Goal: Task Accomplishment & Management: Use online tool/utility

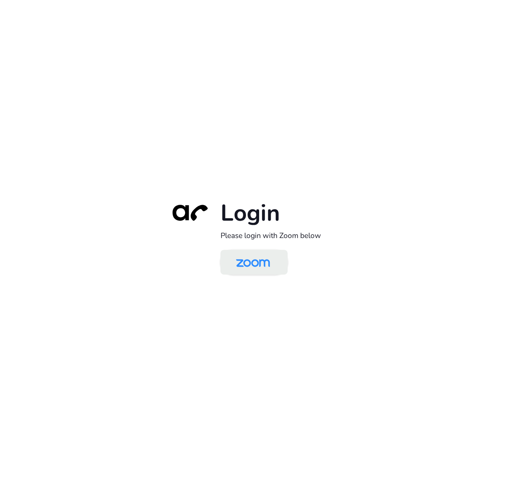
click at [255, 269] on img at bounding box center [252, 262] width 49 height 23
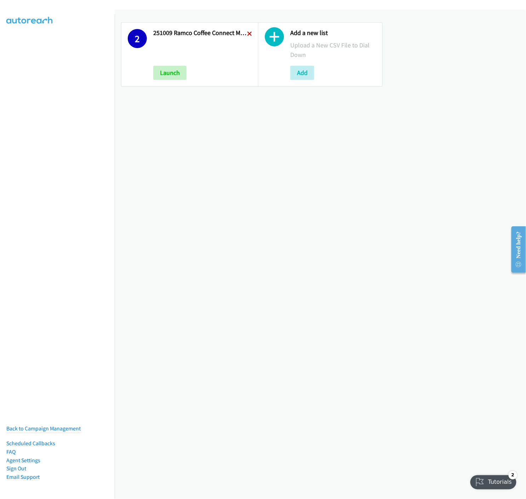
click at [248, 33] on icon at bounding box center [249, 34] width 5 height 5
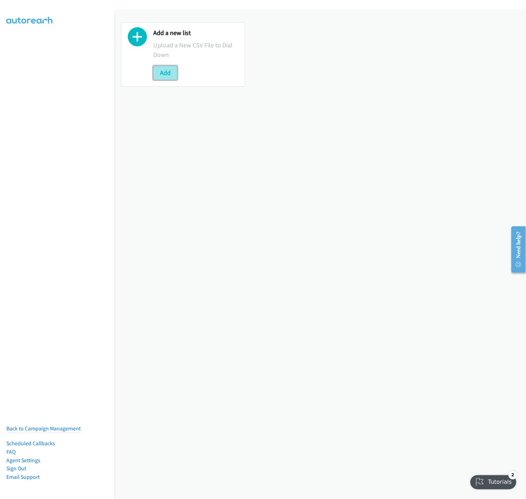
click at [163, 67] on button "Add" at bounding box center [165, 73] width 24 height 14
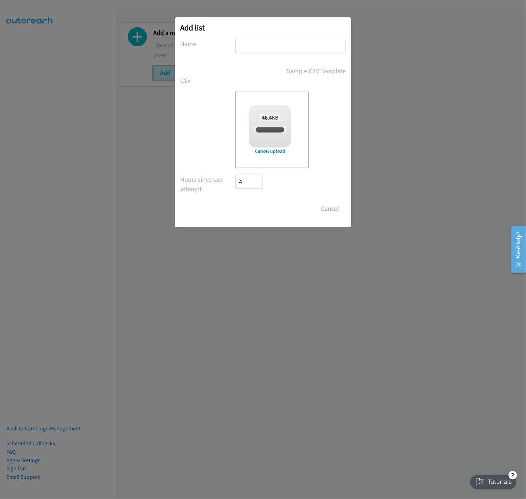
checkbox input "true"
drag, startPoint x: 313, startPoint y: 40, endPoint x: 318, endPoint y: 42, distance: 4.7
click at [313, 40] on input "text" at bounding box center [290, 46] width 110 height 15
type input "251010 Ramco Coffee Connect Melb - A"
drag, startPoint x: 246, startPoint y: 209, endPoint x: 274, endPoint y: 249, distance: 48.6
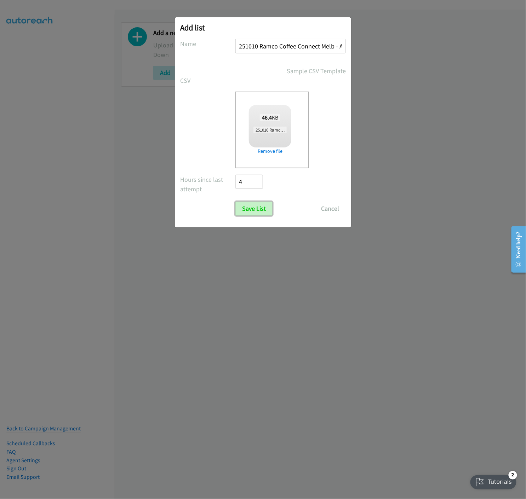
click at [247, 209] on input "Save List" at bounding box center [253, 209] width 37 height 14
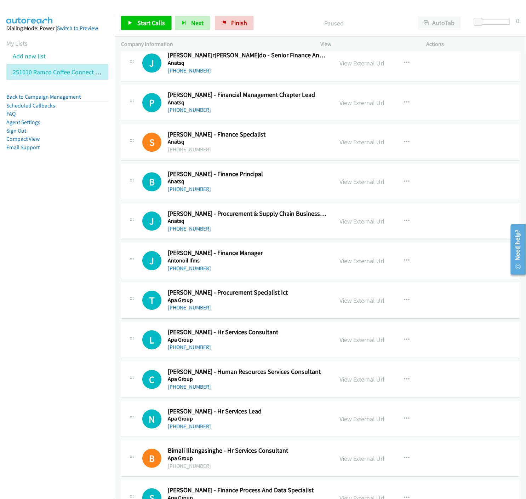
scroll to position [1415, 0]
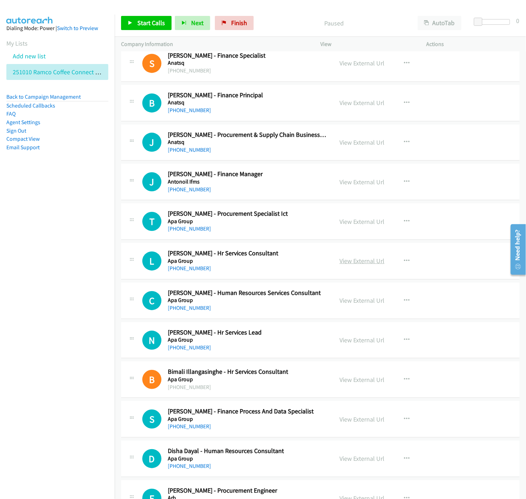
click at [358, 262] on link "View External Url" at bounding box center [361, 261] width 45 height 8
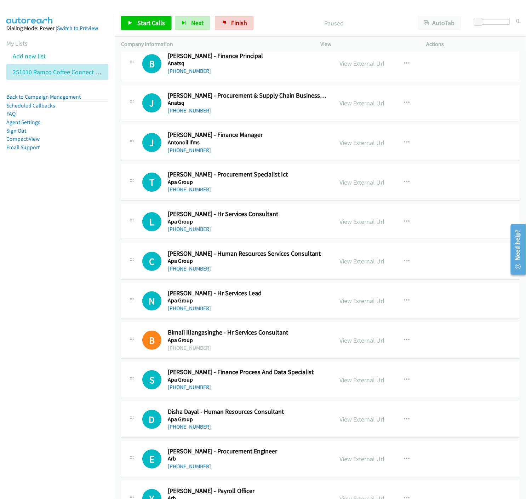
scroll to position [1493, 0]
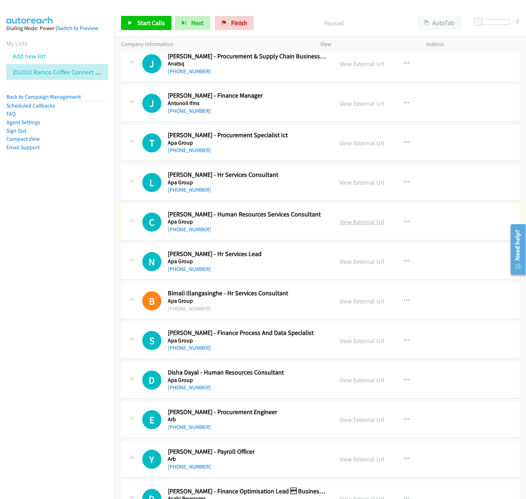
click at [345, 223] on link "View External Url" at bounding box center [361, 222] width 45 height 8
click at [404, 183] on icon "button" at bounding box center [407, 183] width 6 height 6
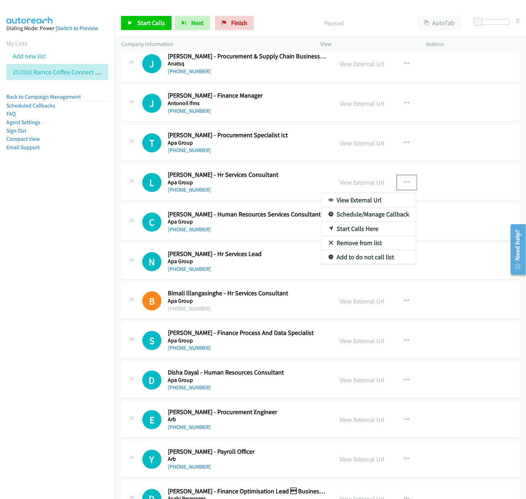
click at [328, 228] on icon at bounding box center [330, 229] width 5 height 5
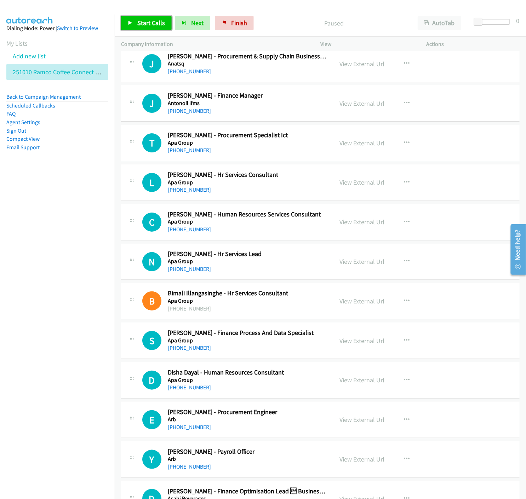
click at [127, 28] on link "Start Calls" at bounding box center [146, 23] width 51 height 14
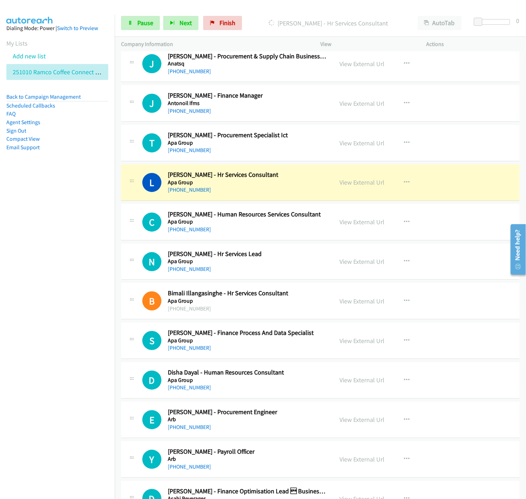
scroll to position [1572, 0]
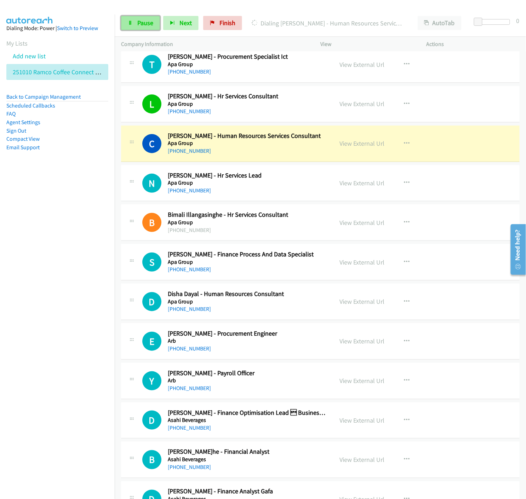
click at [134, 26] on link "Pause" at bounding box center [140, 23] width 39 height 14
click at [365, 142] on link "View External Url" at bounding box center [361, 143] width 45 height 8
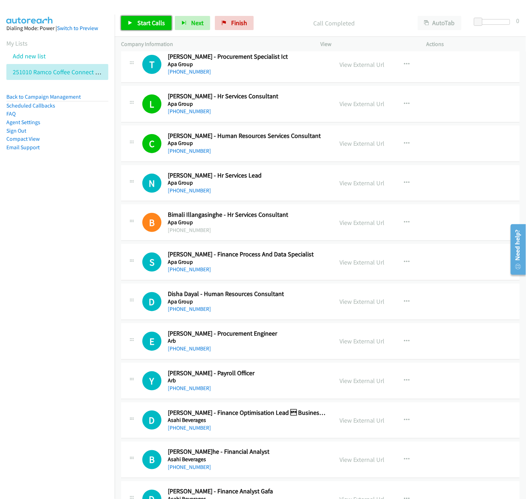
drag, startPoint x: 127, startPoint y: 22, endPoint x: 132, endPoint y: 40, distance: 18.0
click at [127, 22] on link "Start Calls" at bounding box center [146, 23] width 51 height 14
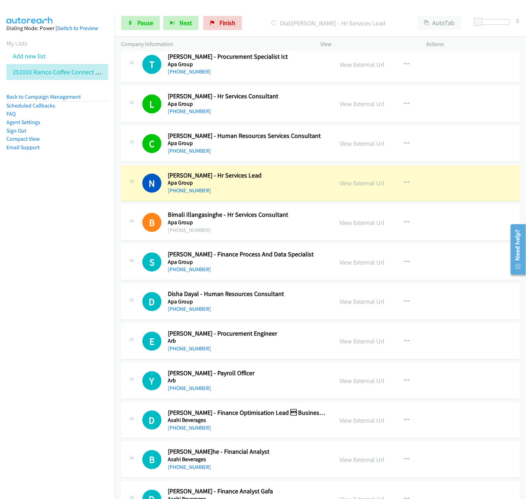
scroll to position [1650, 0]
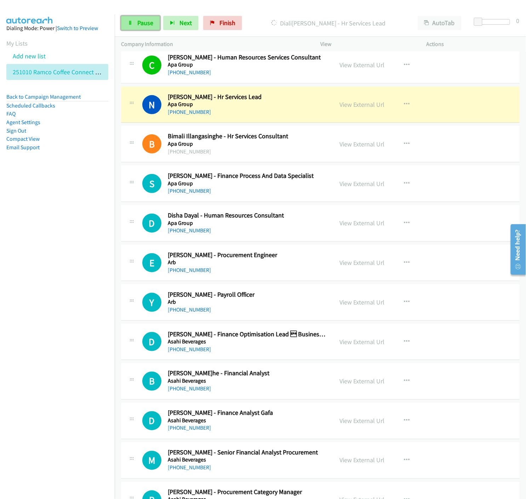
click at [128, 26] on link "Pause" at bounding box center [140, 23] width 39 height 14
click at [356, 106] on link "View External Url" at bounding box center [361, 104] width 45 height 8
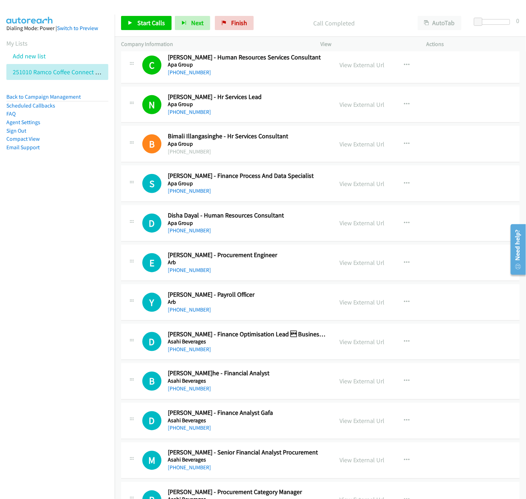
scroll to position [1690, 0]
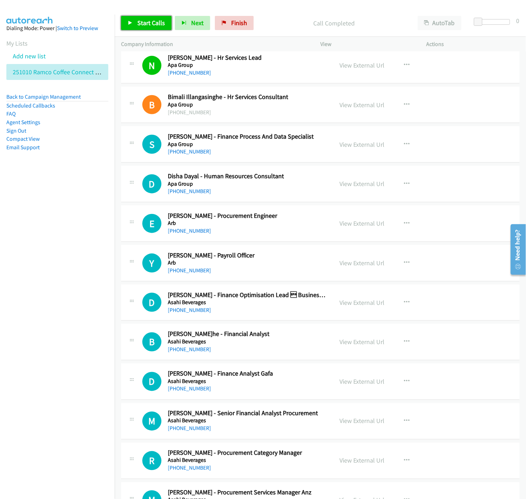
drag, startPoint x: 136, startPoint y: 25, endPoint x: 161, endPoint y: 109, distance: 87.4
click at [136, 24] on link "Start Calls" at bounding box center [146, 23] width 51 height 14
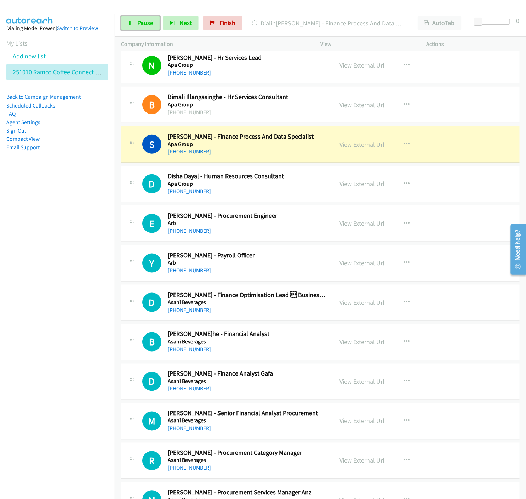
click at [126, 22] on link "Pause" at bounding box center [140, 23] width 39 height 14
click at [352, 142] on link "View External Url" at bounding box center [361, 144] width 45 height 8
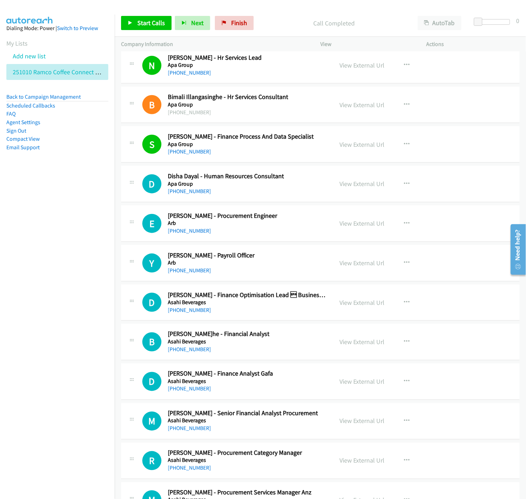
scroll to position [1729, 0]
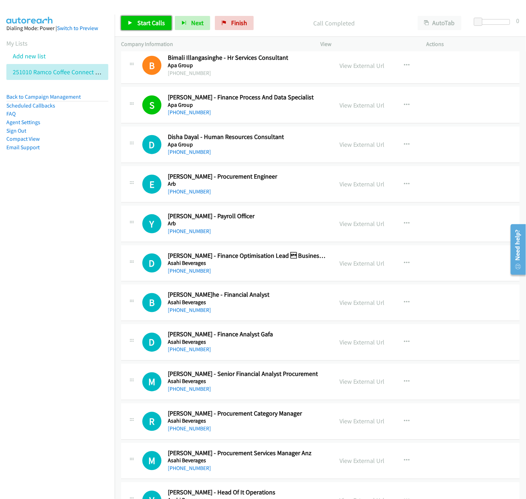
click at [133, 23] on link "Start Calls" at bounding box center [146, 23] width 51 height 14
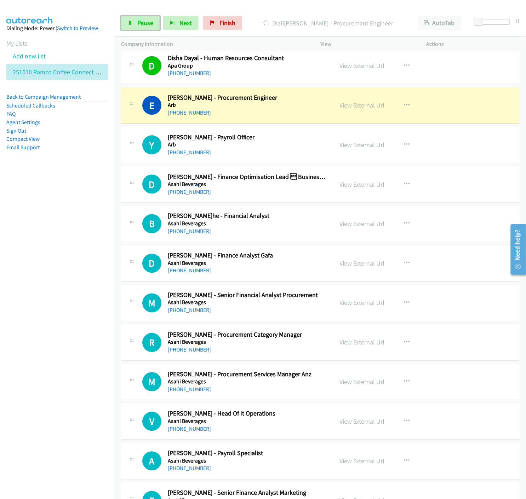
drag, startPoint x: 131, startPoint y: 24, endPoint x: 161, endPoint y: 50, distance: 39.4
click at [131, 24] on icon at bounding box center [130, 23] width 5 height 5
click at [344, 105] on link "View External Url" at bounding box center [361, 105] width 45 height 8
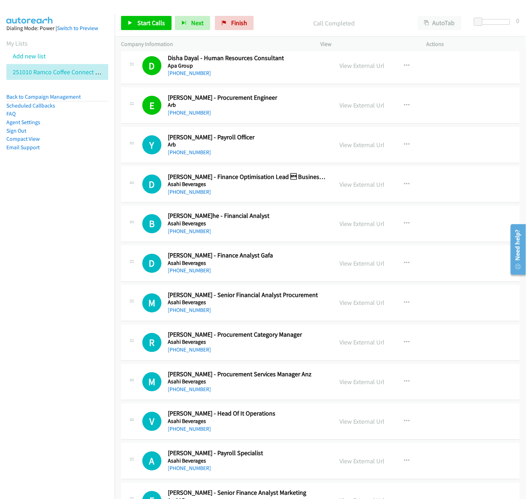
drag, startPoint x: 355, startPoint y: 145, endPoint x: 371, endPoint y: 191, distance: 48.5
click at [129, 23] on icon at bounding box center [130, 23] width 5 height 5
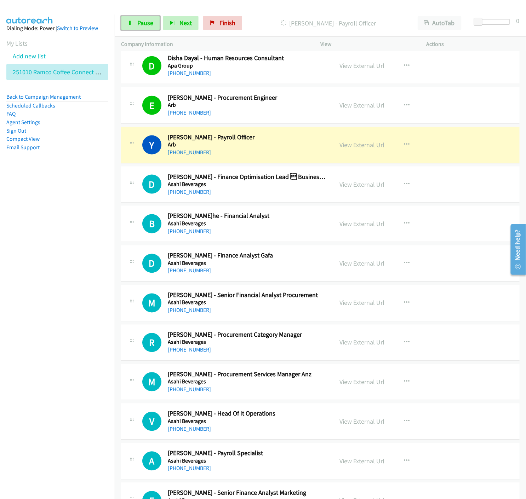
drag, startPoint x: 142, startPoint y: 19, endPoint x: 152, endPoint y: 41, distance: 24.5
click at [142, 19] on span "Pause" at bounding box center [145, 23] width 16 height 8
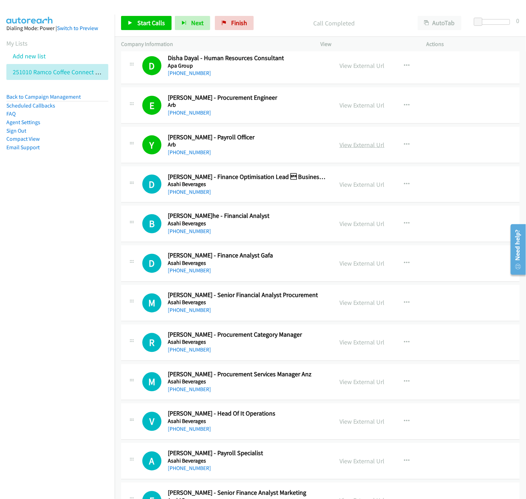
click at [343, 145] on link "View External Url" at bounding box center [361, 145] width 45 height 8
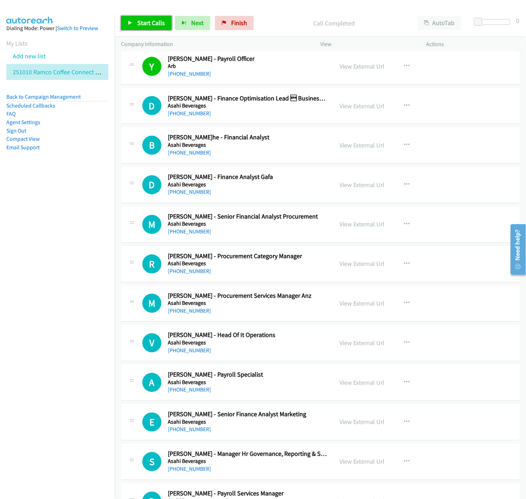
click at [131, 25] on icon at bounding box center [130, 23] width 5 height 5
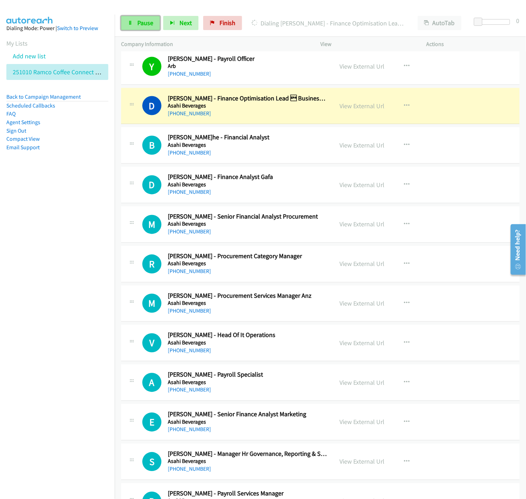
click at [129, 22] on icon at bounding box center [130, 23] width 5 height 5
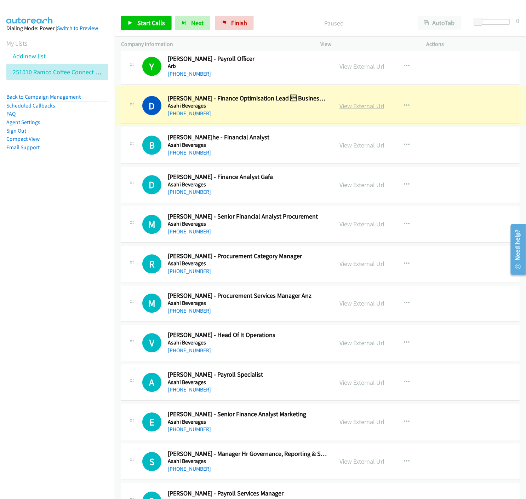
click at [349, 107] on link "View External Url" at bounding box center [361, 106] width 45 height 8
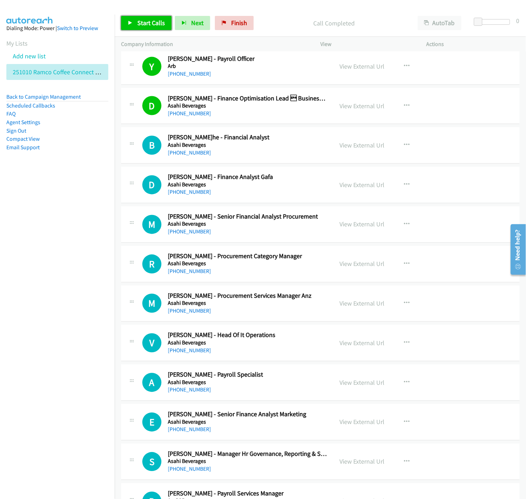
click at [124, 26] on link "Start Calls" at bounding box center [146, 23] width 51 height 14
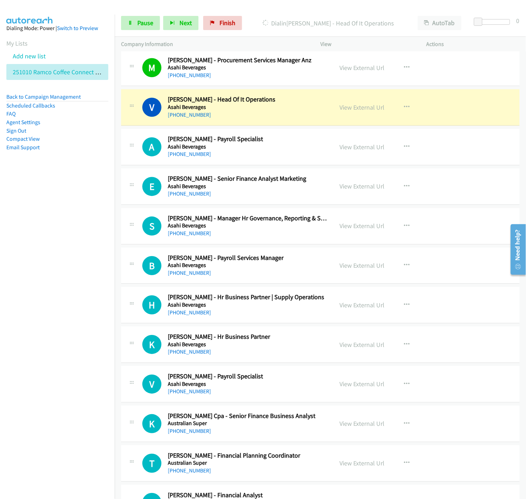
scroll to position [2161, 0]
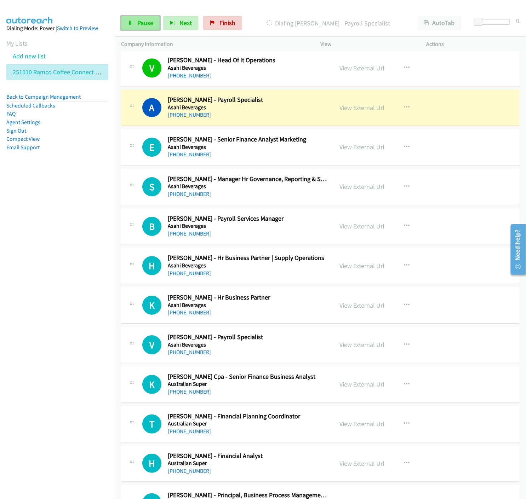
drag, startPoint x: 146, startPoint y: 21, endPoint x: 147, endPoint y: 28, distance: 7.2
click at [146, 21] on span "Pause" at bounding box center [145, 23] width 16 height 8
click at [347, 110] on link "View External Url" at bounding box center [361, 108] width 45 height 8
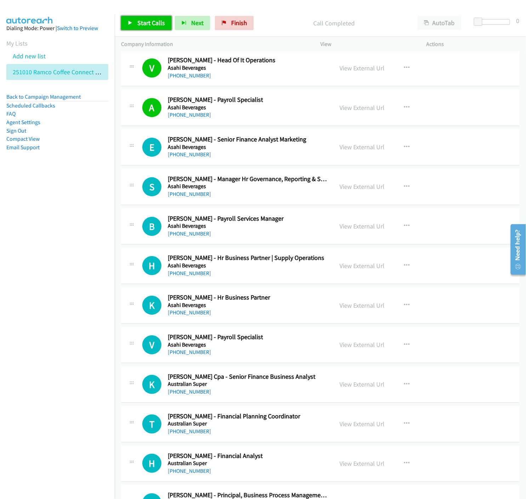
click at [131, 27] on link "Start Calls" at bounding box center [146, 23] width 51 height 14
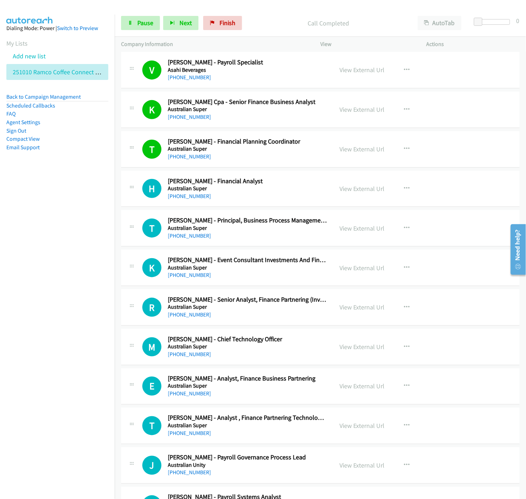
scroll to position [2476, 0]
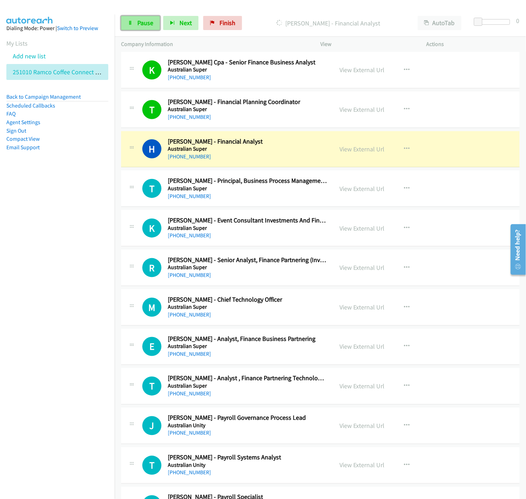
click at [136, 25] on link "Pause" at bounding box center [140, 23] width 39 height 14
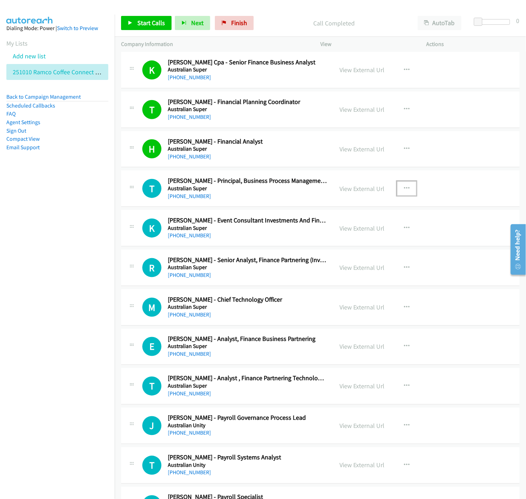
click at [404, 188] on icon "button" at bounding box center [407, 189] width 6 height 6
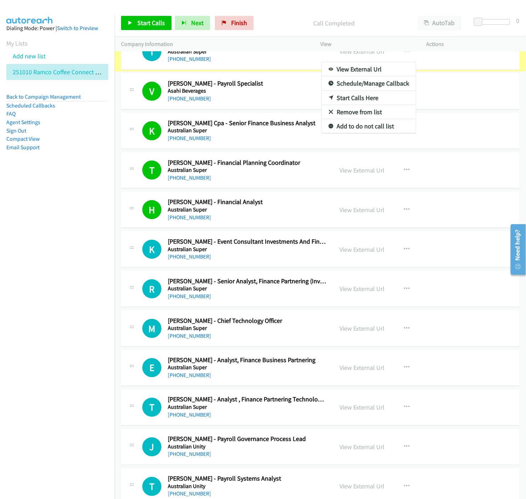
scroll to position [2480, 0]
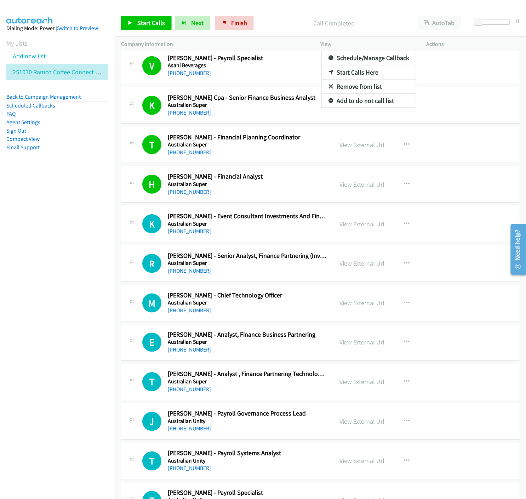
click at [135, 23] on div at bounding box center [263, 249] width 526 height 499
click at [128, 23] on icon at bounding box center [130, 23] width 5 height 5
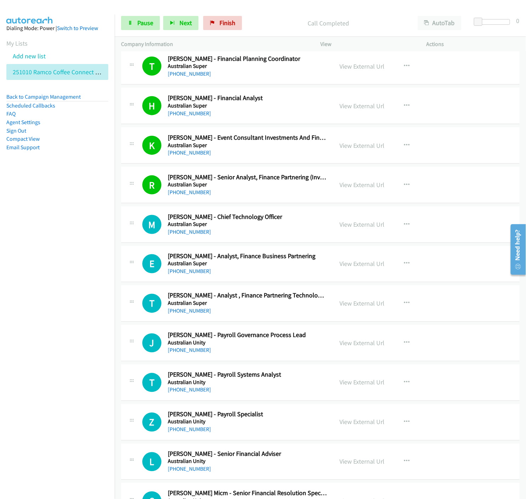
scroll to position [2637, 0]
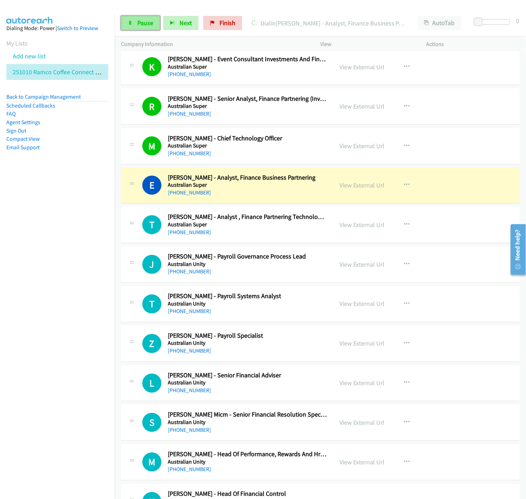
click at [128, 22] on icon at bounding box center [130, 23] width 5 height 5
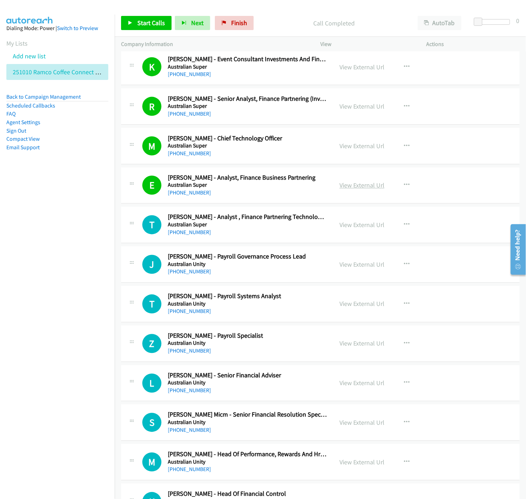
click at [349, 186] on link "View External Url" at bounding box center [361, 185] width 45 height 8
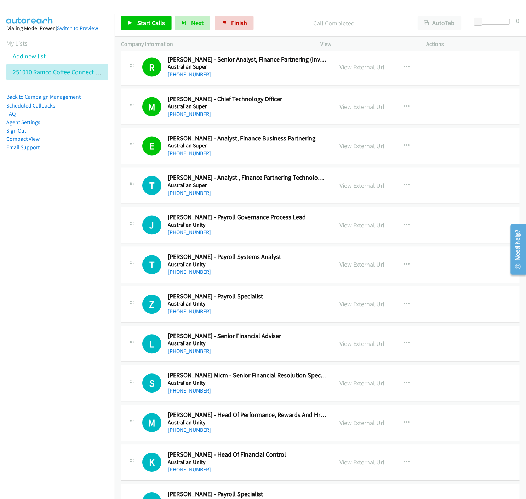
scroll to position [2716, 0]
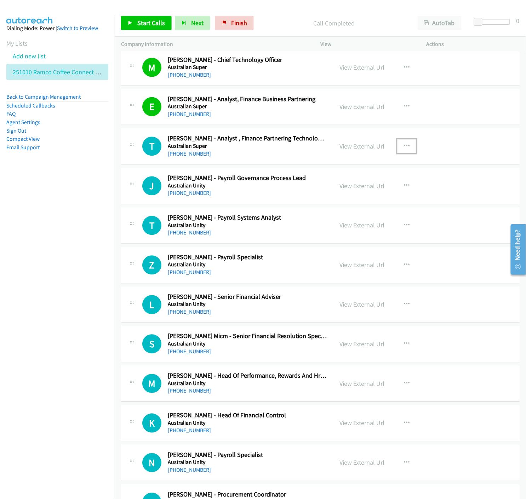
click at [405, 147] on icon "button" at bounding box center [407, 147] width 6 height 6
click at [328, 192] on icon at bounding box center [330, 193] width 5 height 5
drag, startPoint x: 146, startPoint y: 24, endPoint x: 150, endPoint y: 33, distance: 10.0
click at [146, 23] on span "Start Calls" at bounding box center [151, 23] width 28 height 8
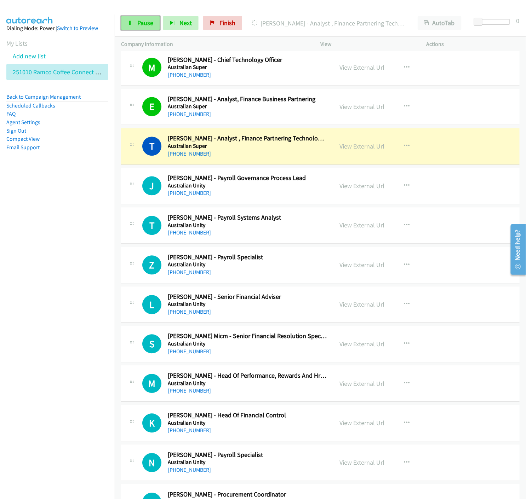
click at [129, 22] on icon at bounding box center [130, 23] width 5 height 5
click at [352, 149] on link "View External Url" at bounding box center [361, 147] width 45 height 8
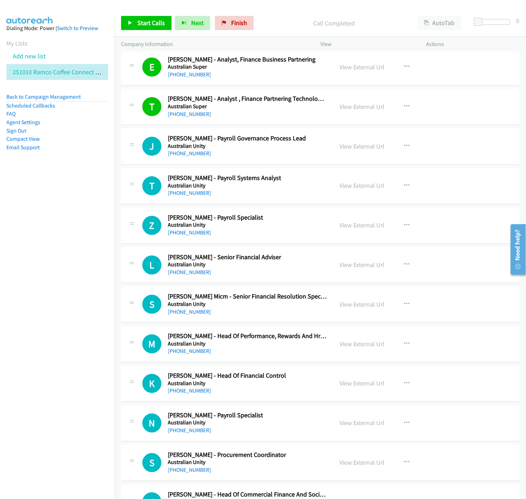
scroll to position [2794, 0]
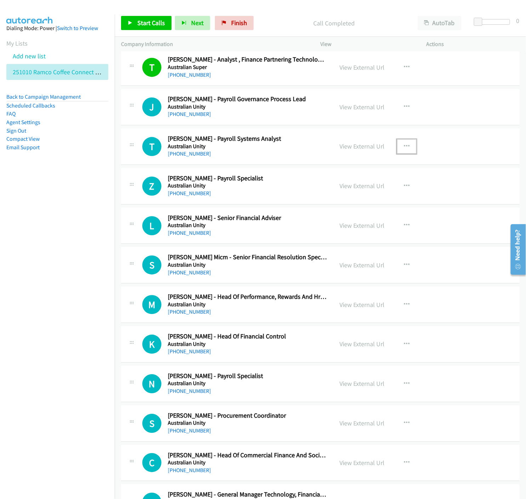
click at [404, 147] on icon "button" at bounding box center [407, 147] width 6 height 6
click at [328, 193] on icon at bounding box center [330, 193] width 5 height 5
click at [144, 21] on span "Start Calls" at bounding box center [151, 23] width 28 height 8
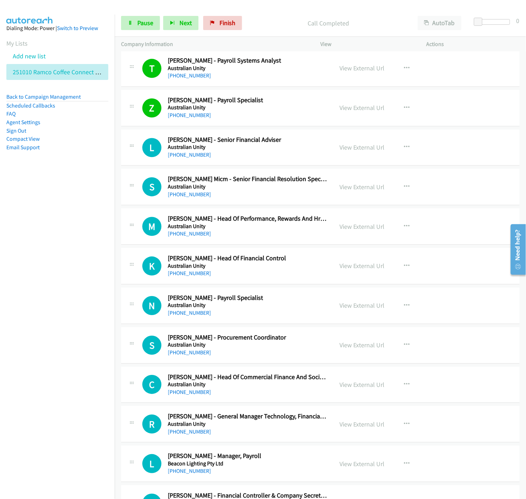
scroll to position [2912, 0]
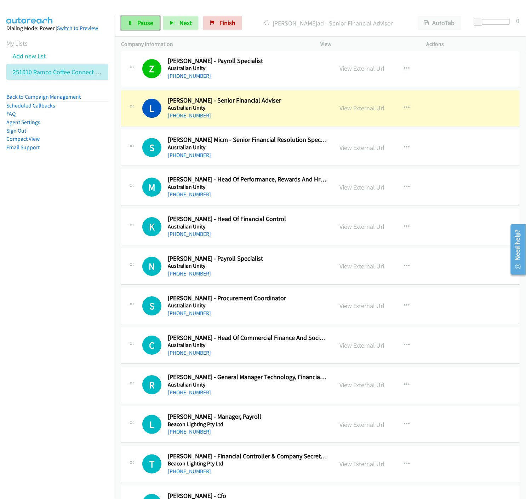
click at [125, 26] on link "Pause" at bounding box center [140, 23] width 39 height 14
click at [351, 108] on link "View External Url" at bounding box center [361, 108] width 45 height 8
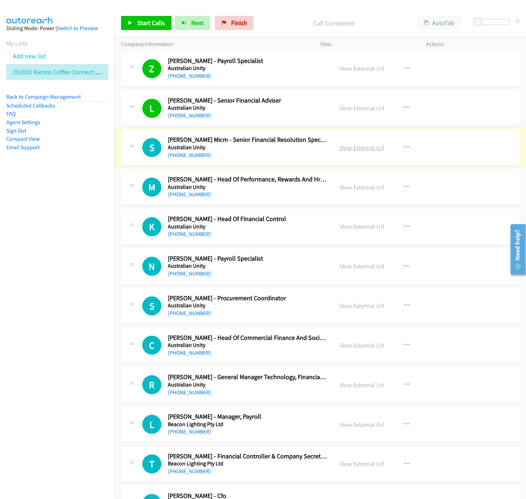
click at [353, 147] on link "View External Url" at bounding box center [361, 148] width 45 height 8
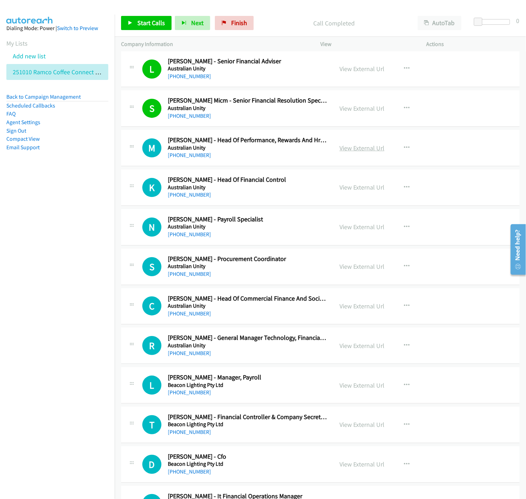
click at [365, 150] on link "View External Url" at bounding box center [361, 148] width 45 height 8
click at [349, 71] on link "View External Url" at bounding box center [361, 69] width 45 height 8
click at [123, 23] on link "Start Calls" at bounding box center [146, 23] width 51 height 14
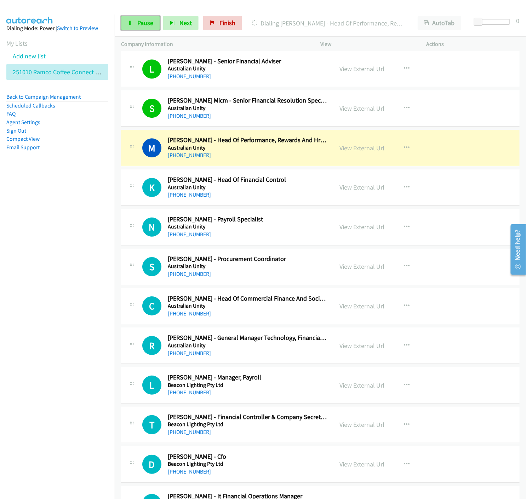
click at [147, 25] on span "Pause" at bounding box center [145, 23] width 16 height 8
click at [363, 150] on link "View External Url" at bounding box center [361, 148] width 45 height 8
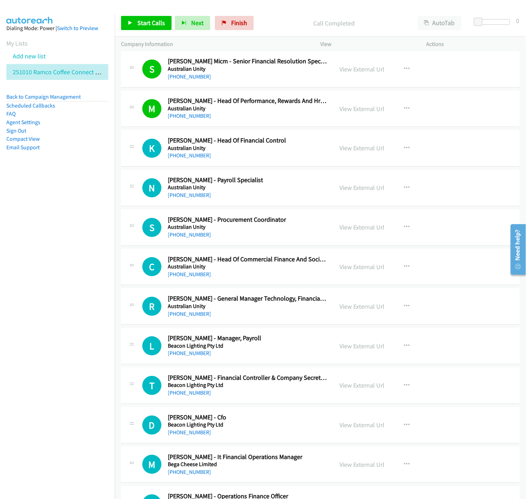
scroll to position [3030, 0]
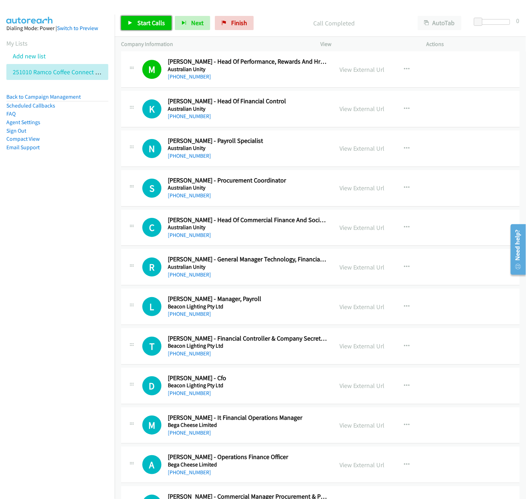
drag, startPoint x: 139, startPoint y: 19, endPoint x: 142, endPoint y: 24, distance: 5.1
click at [139, 19] on span "Start Calls" at bounding box center [151, 23] width 28 height 8
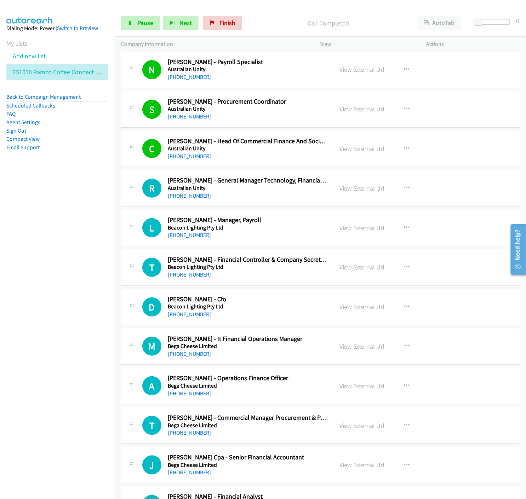
scroll to position [3148, 0]
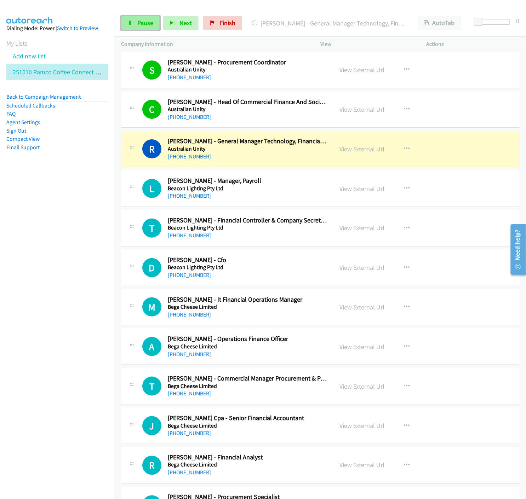
click at [147, 22] on span "Pause" at bounding box center [145, 23] width 16 height 8
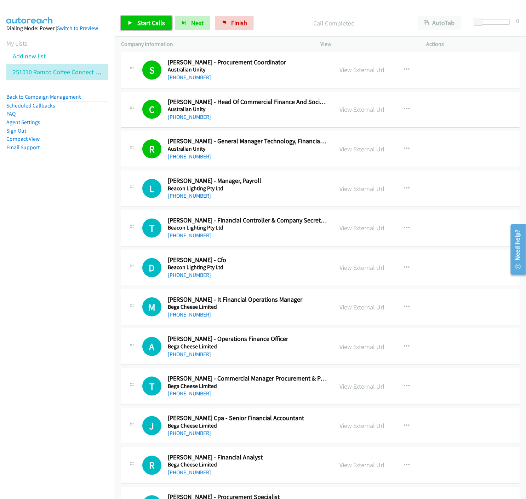
click at [128, 24] on icon at bounding box center [130, 23] width 5 height 5
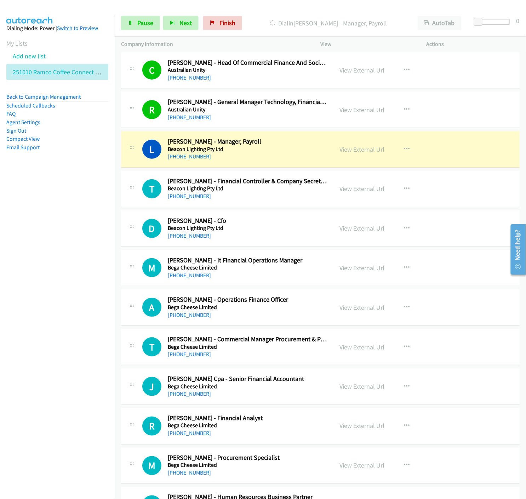
scroll to position [3227, 0]
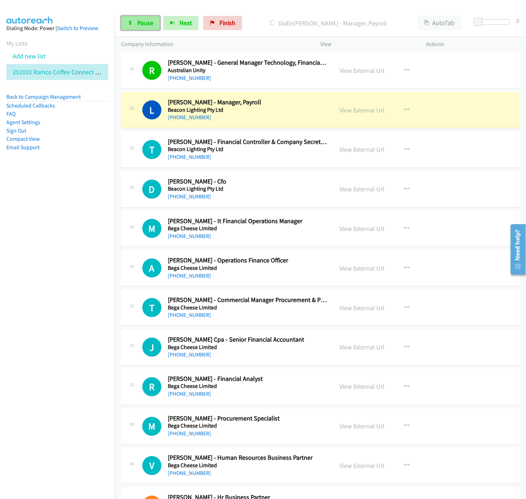
click at [140, 24] on span "Pause" at bounding box center [145, 23] width 16 height 8
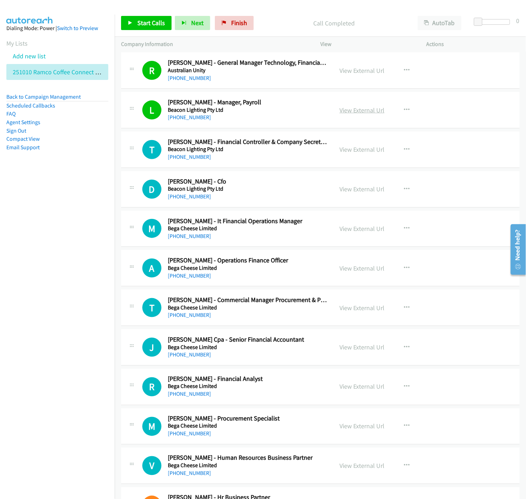
click at [354, 114] on link "View External Url" at bounding box center [361, 110] width 45 height 8
click at [141, 21] on span "Start Calls" at bounding box center [151, 23] width 28 height 8
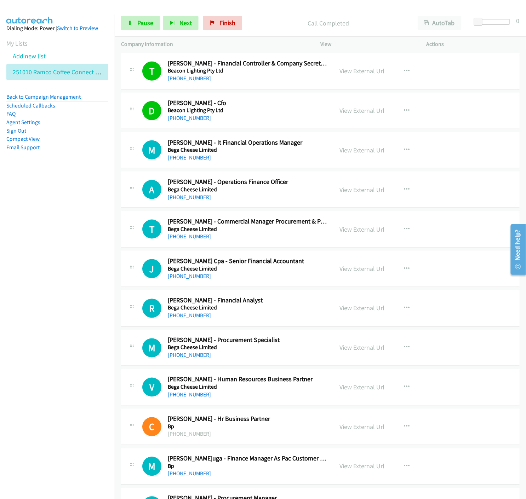
scroll to position [3344, 0]
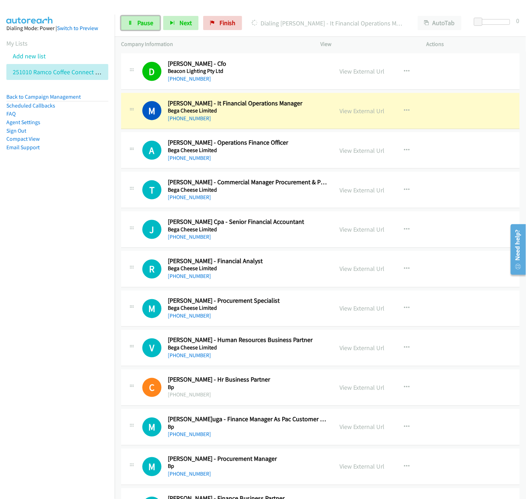
drag, startPoint x: 128, startPoint y: 18, endPoint x: 82, endPoint y: 118, distance: 110.0
click at [128, 18] on link "Pause" at bounding box center [140, 23] width 39 height 14
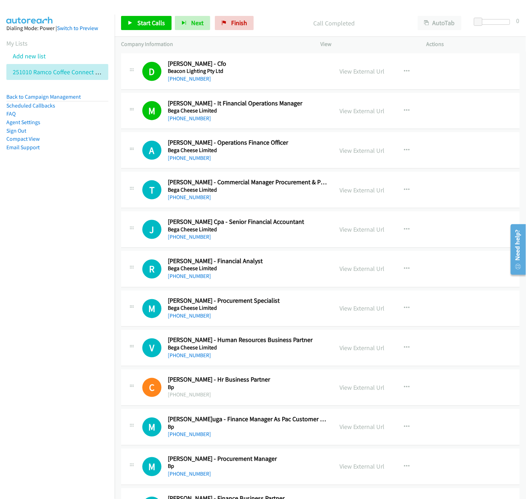
scroll to position [3384, 0]
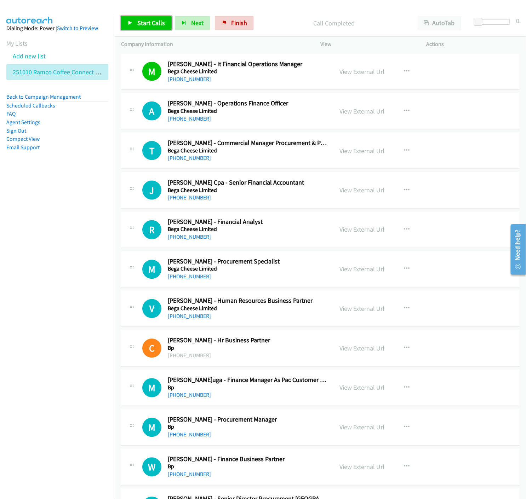
click at [126, 19] on link "Start Calls" at bounding box center [146, 23] width 51 height 14
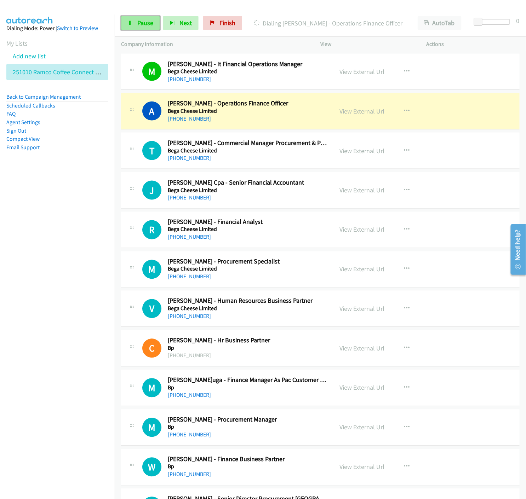
click at [136, 19] on link "Pause" at bounding box center [140, 23] width 39 height 14
click at [345, 112] on link "View External Url" at bounding box center [361, 111] width 45 height 8
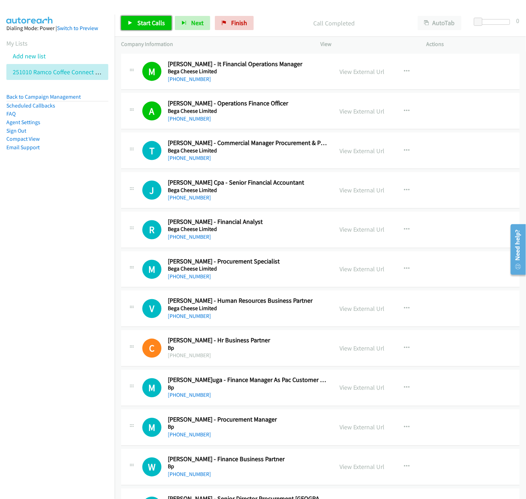
drag, startPoint x: 133, startPoint y: 25, endPoint x: 290, endPoint y: 298, distance: 315.3
click at [133, 25] on link "Start Calls" at bounding box center [146, 23] width 51 height 14
click at [128, 27] on link "Pause" at bounding box center [140, 23] width 39 height 14
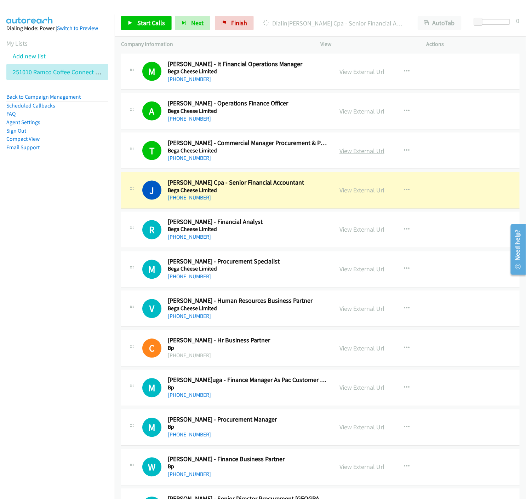
click at [361, 150] on link "View External Url" at bounding box center [361, 151] width 45 height 8
click at [354, 191] on link "View External Url" at bounding box center [361, 190] width 45 height 8
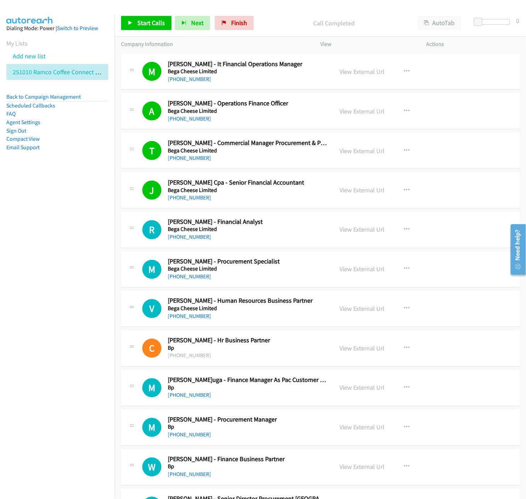
scroll to position [3423, 0]
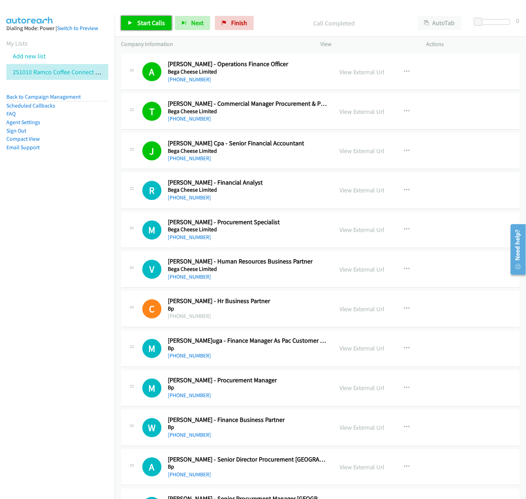
click at [128, 23] on icon at bounding box center [130, 23] width 5 height 5
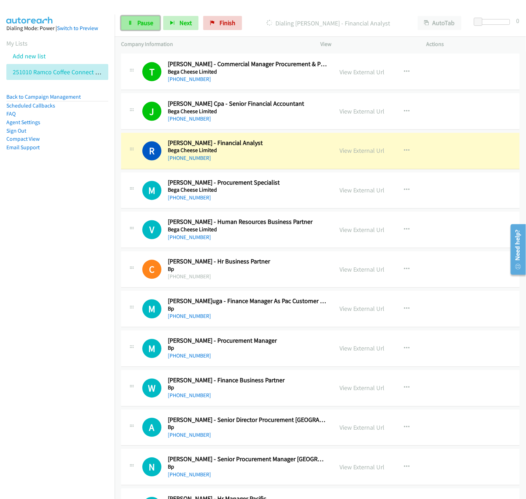
click at [132, 24] on icon at bounding box center [130, 23] width 5 height 5
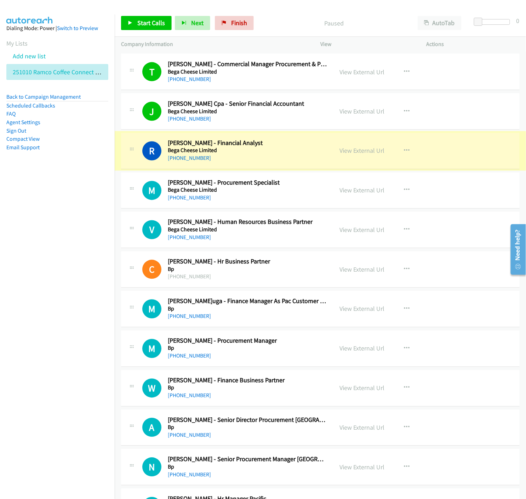
click at [346, 151] on link "View External Url" at bounding box center [361, 151] width 45 height 8
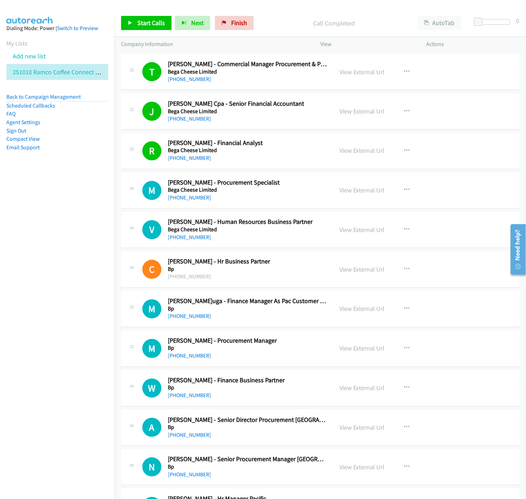
scroll to position [3502, 0]
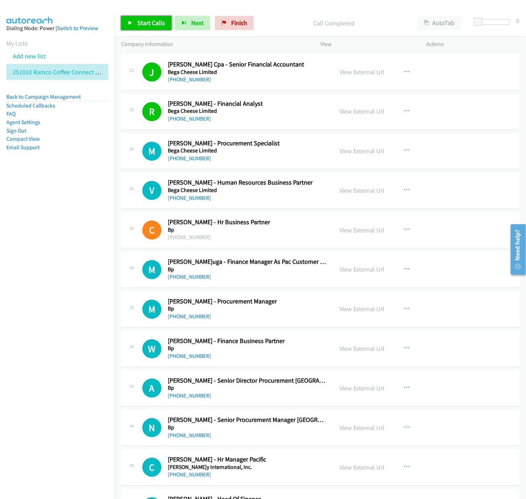
drag, startPoint x: 133, startPoint y: 19, endPoint x: 156, endPoint y: 13, distance: 24.4
click at [133, 19] on link "Start Calls" at bounding box center [146, 23] width 51 height 14
click at [128, 25] on icon at bounding box center [130, 23] width 5 height 5
drag, startPoint x: 147, startPoint y: 17, endPoint x: 204, endPoint y: 123, distance: 120.6
click at [147, 17] on link "Start Calls" at bounding box center [146, 23] width 51 height 14
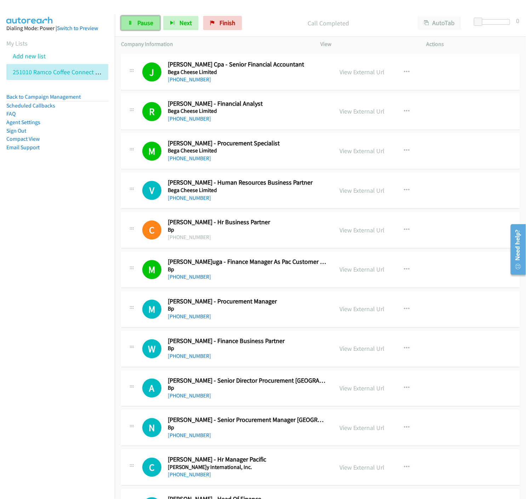
click at [147, 20] on span "Pause" at bounding box center [145, 23] width 16 height 8
click at [376, 191] on link "View External Url" at bounding box center [361, 191] width 45 height 8
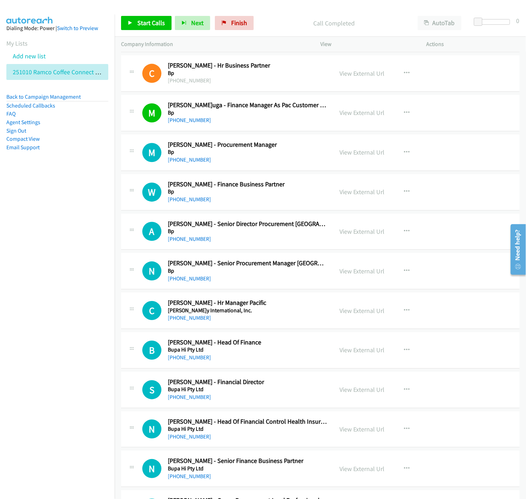
scroll to position [3698, 0]
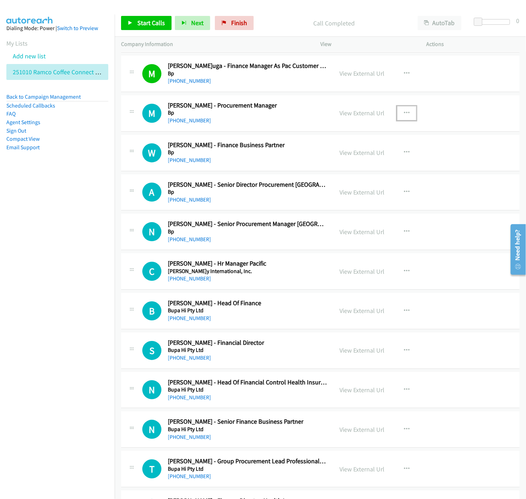
click at [406, 112] on icon "button" at bounding box center [407, 113] width 6 height 6
click at [328, 160] on icon at bounding box center [330, 159] width 5 height 5
click at [140, 26] on span "Start Calls" at bounding box center [151, 23] width 28 height 8
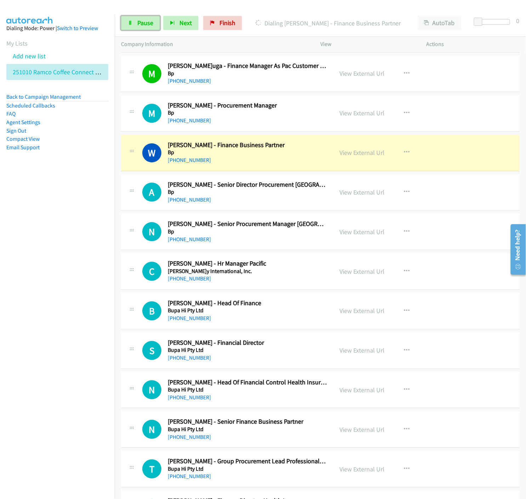
drag, startPoint x: 143, startPoint y: 17, endPoint x: 57, endPoint y: 192, distance: 195.0
click at [143, 17] on link "Pause" at bounding box center [140, 23] width 39 height 14
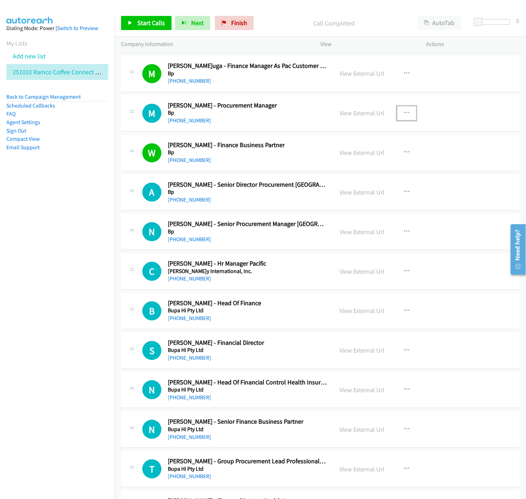
click at [407, 111] on button "button" at bounding box center [406, 113] width 19 height 14
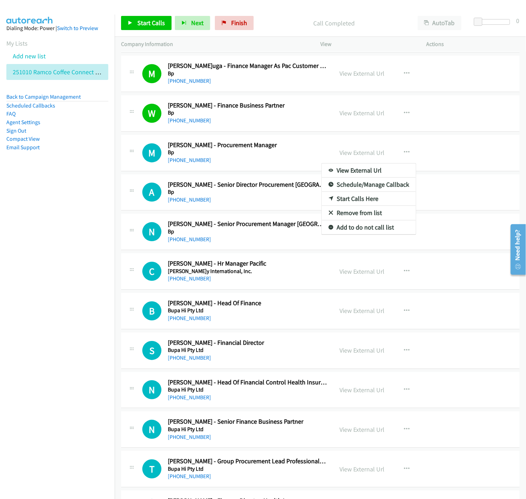
click at [328, 200] on icon at bounding box center [330, 199] width 5 height 5
click at [144, 24] on span "Start Calls" at bounding box center [151, 23] width 28 height 8
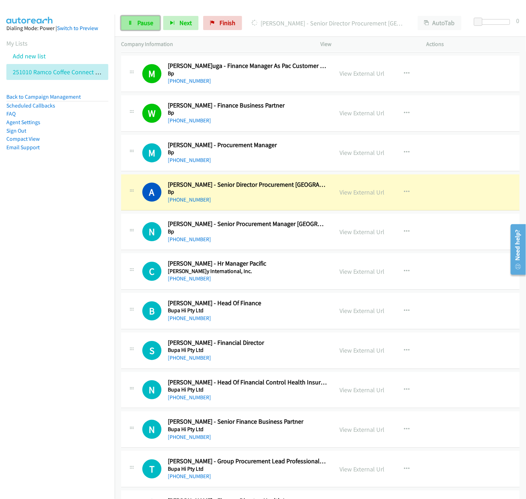
click at [150, 21] on span "Pause" at bounding box center [145, 23] width 16 height 8
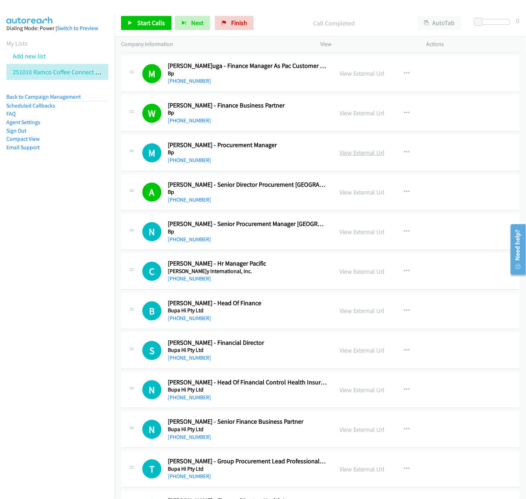
click at [365, 156] on link "View External Url" at bounding box center [361, 153] width 45 height 8
click at [406, 234] on icon "button" at bounding box center [407, 232] width 6 height 6
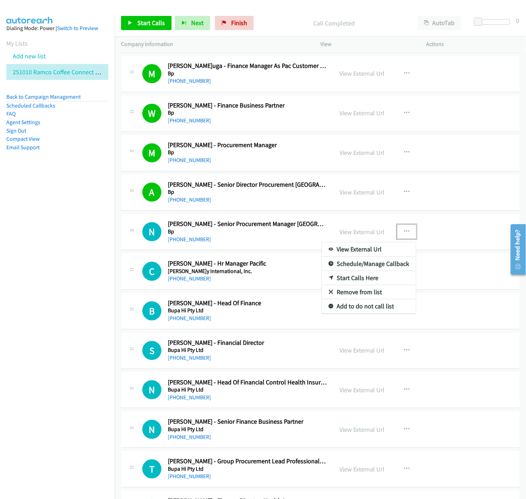
click at [328, 277] on icon at bounding box center [330, 278] width 5 height 5
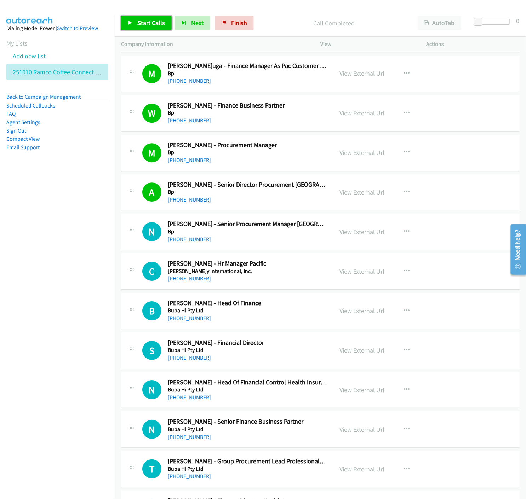
click at [143, 16] on link "Start Calls" at bounding box center [146, 23] width 51 height 14
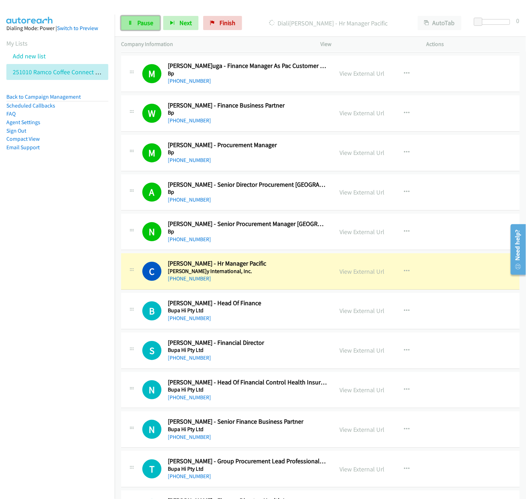
click at [138, 22] on span "Pause" at bounding box center [145, 23] width 16 height 8
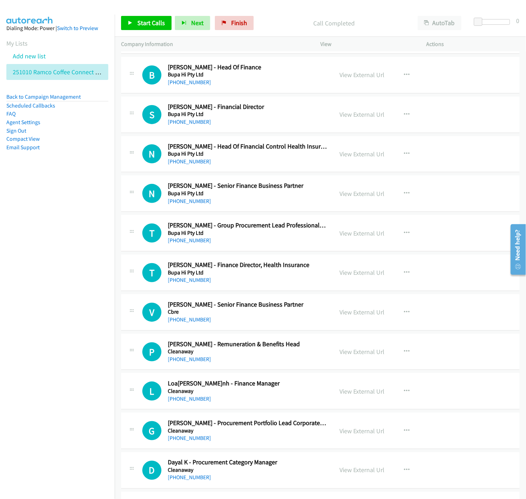
scroll to position [3895, 0]
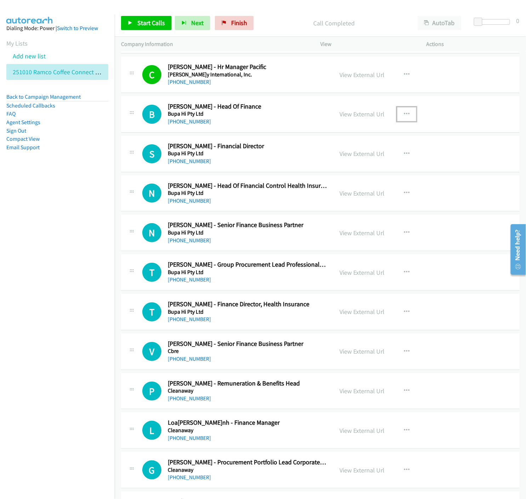
click at [407, 116] on button "button" at bounding box center [406, 114] width 19 height 14
click at [328, 162] on icon at bounding box center [330, 160] width 5 height 5
click at [130, 25] on link "Start Calls" at bounding box center [146, 23] width 51 height 14
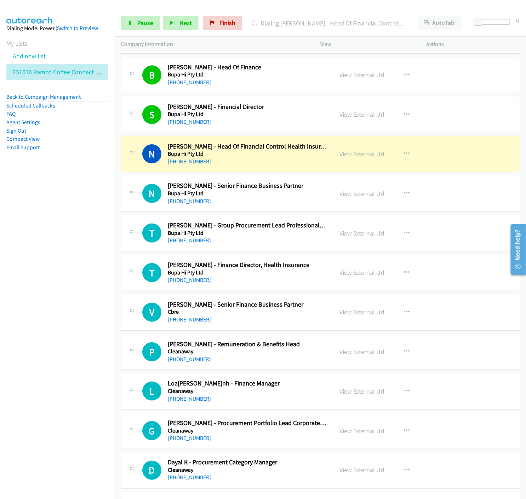
scroll to position [3973, 0]
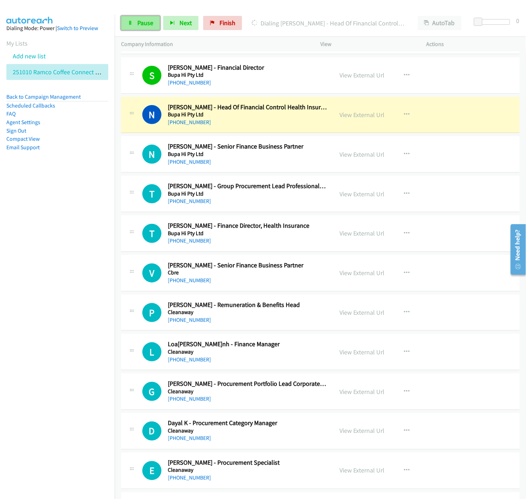
click at [139, 25] on span "Pause" at bounding box center [145, 23] width 16 height 8
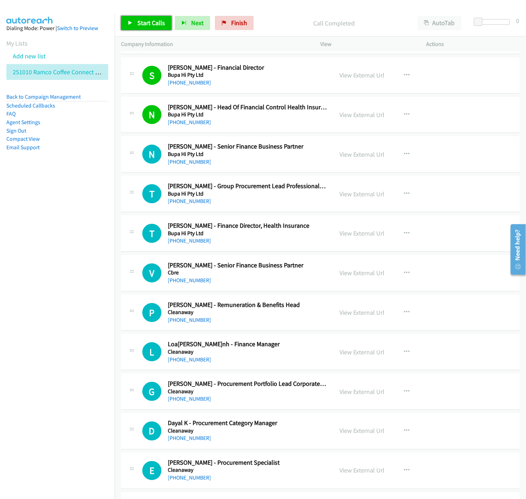
click at [133, 27] on link "Start Calls" at bounding box center [146, 23] width 51 height 14
click at [150, 26] on span "Pause" at bounding box center [145, 23] width 16 height 8
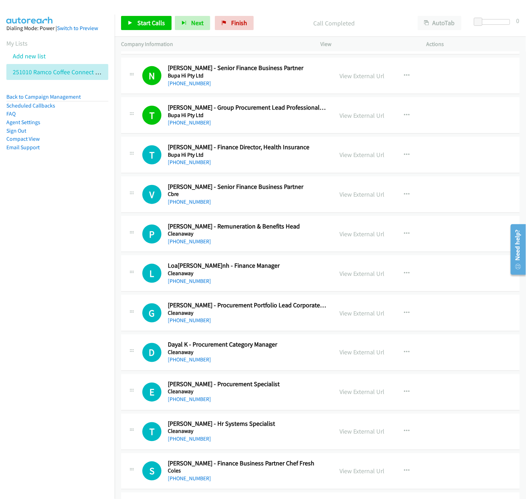
scroll to position [4091, 0]
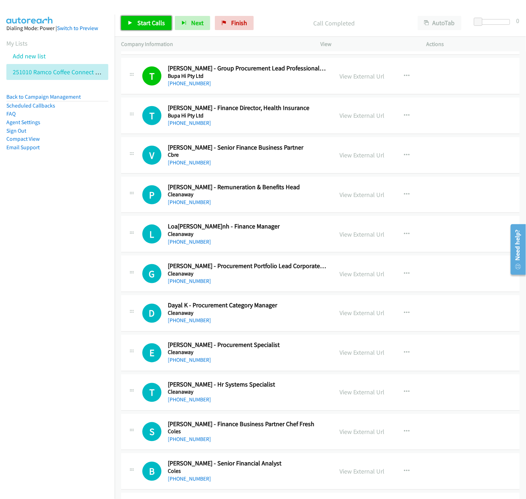
drag, startPoint x: 126, startPoint y: 26, endPoint x: 137, endPoint y: 40, distance: 17.3
click at [126, 26] on link "Start Calls" at bounding box center [146, 23] width 51 height 14
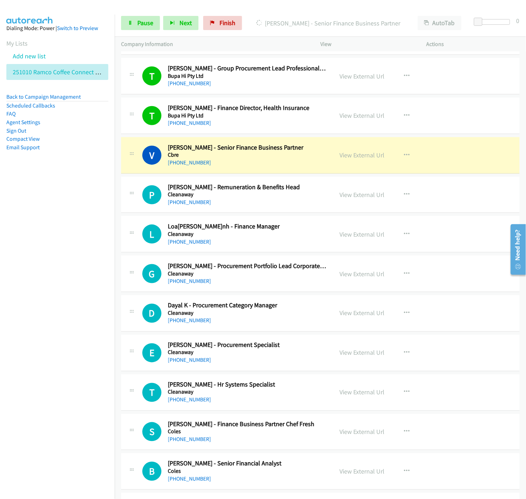
scroll to position [4130, 0]
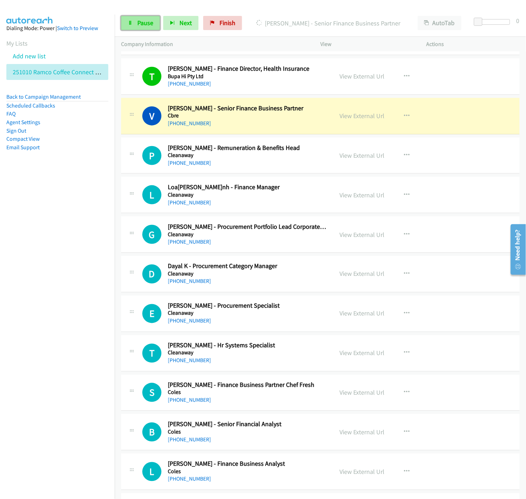
click at [145, 26] on span "Pause" at bounding box center [145, 23] width 16 height 8
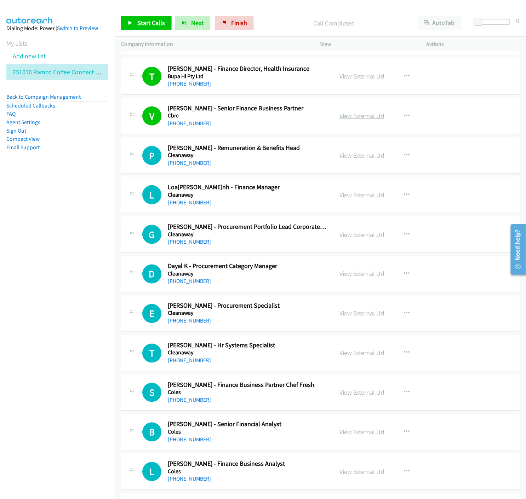
click at [354, 118] on link "View External Url" at bounding box center [361, 116] width 45 height 8
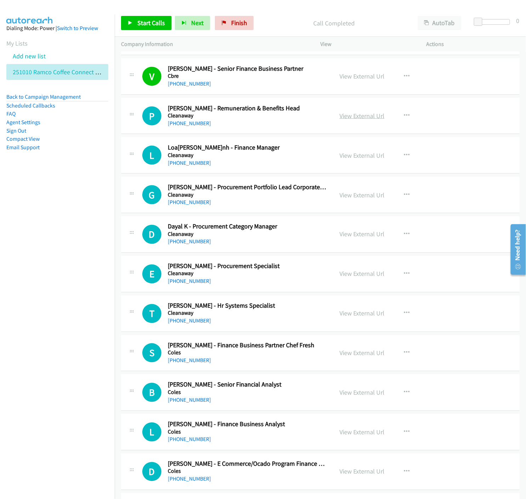
click at [360, 118] on link "View External Url" at bounding box center [361, 116] width 45 height 8
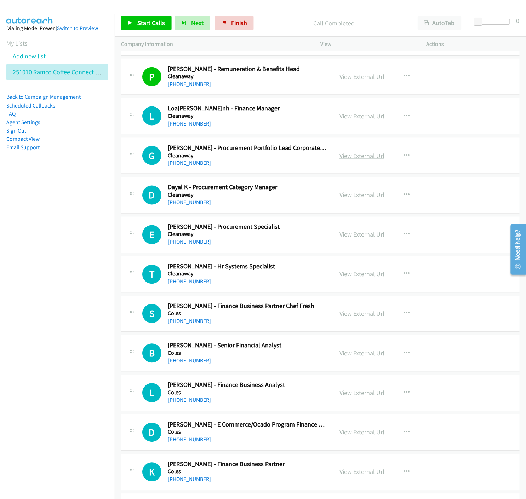
click at [344, 156] on link "View External Url" at bounding box center [361, 156] width 45 height 8
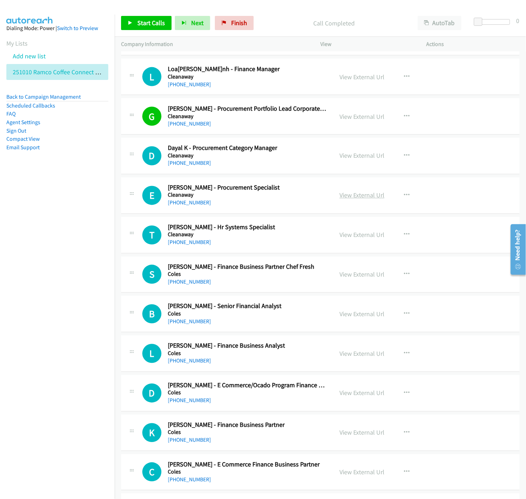
scroll to position [4288, 0]
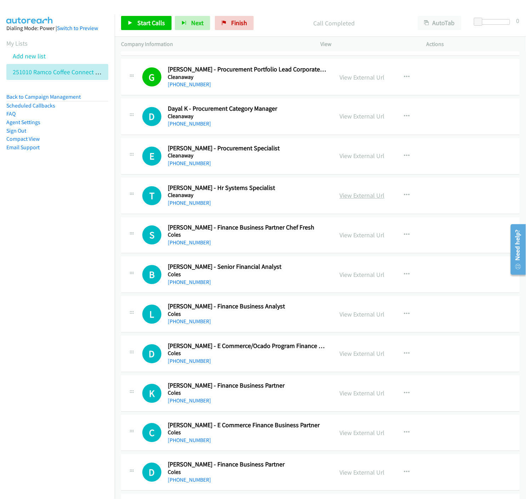
click at [348, 195] on link "View External Url" at bounding box center [361, 196] width 45 height 8
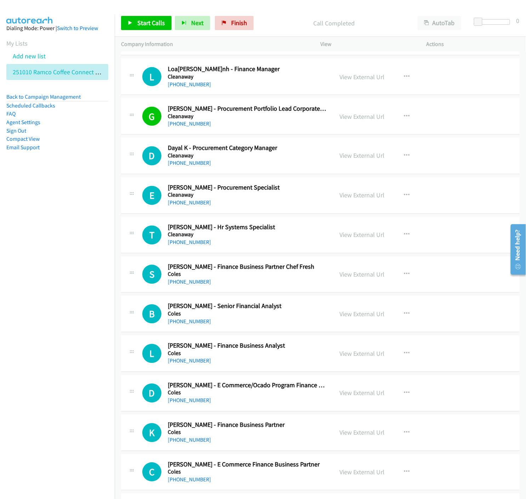
scroll to position [4209, 0]
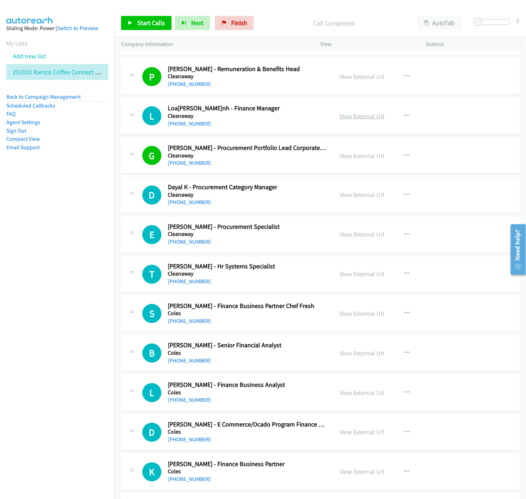
click at [355, 119] on link "View External Url" at bounding box center [361, 116] width 45 height 8
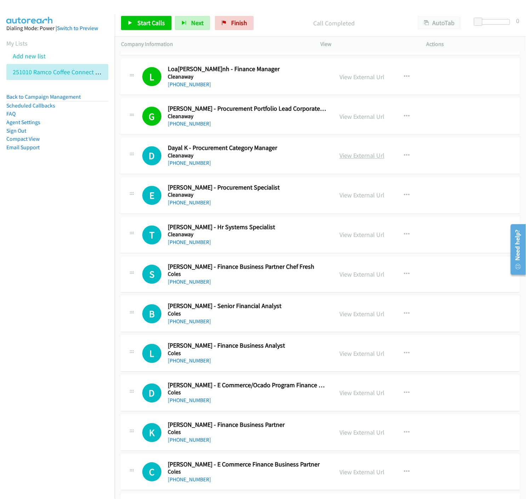
click at [348, 157] on link "View External Url" at bounding box center [361, 156] width 45 height 8
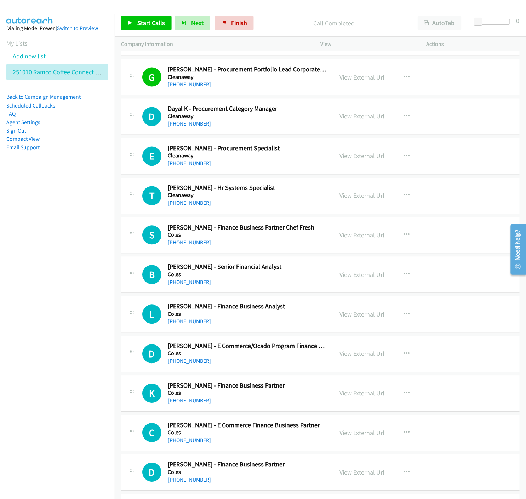
scroll to position [4327, 0]
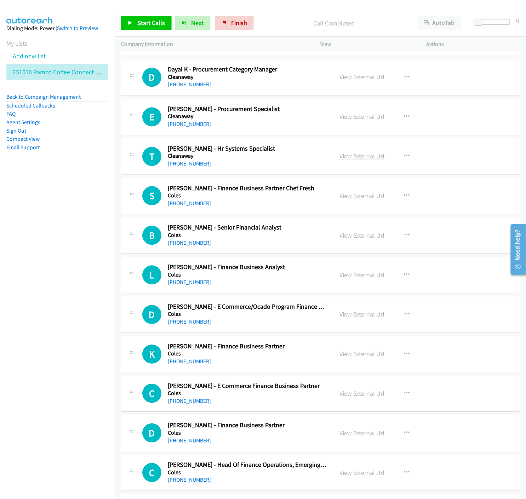
click at [358, 158] on link "View External Url" at bounding box center [361, 156] width 45 height 8
click at [47, 97] on link "Back to Campaign Management" at bounding box center [43, 96] width 74 height 7
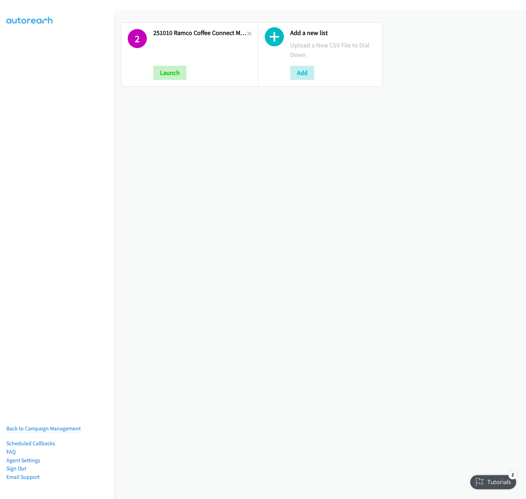
drag, startPoint x: 246, startPoint y: 34, endPoint x: 224, endPoint y: 98, distance: 68.1
click at [247, 34] on icon at bounding box center [249, 34] width 5 height 5
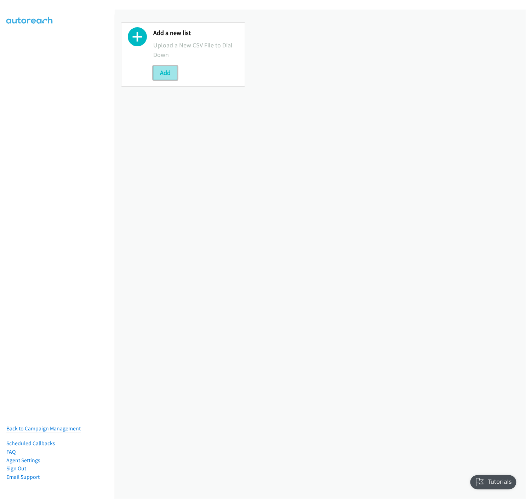
click at [159, 73] on button "Add" at bounding box center [165, 73] width 24 height 14
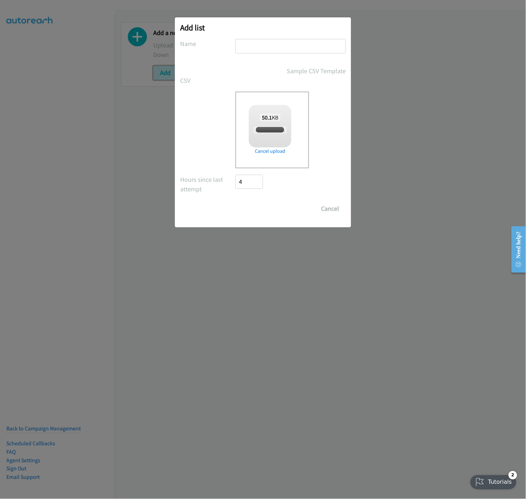
checkbox input "true"
click at [302, 43] on input "text" at bounding box center [290, 46] width 110 height 15
type input "251010 Ramco Coffee Connect Melb - B"
click at [262, 209] on input "Save List" at bounding box center [253, 209] width 37 height 14
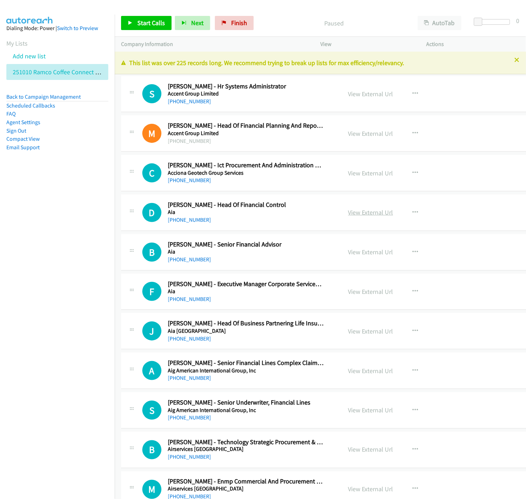
click at [348, 212] on link "View External Url" at bounding box center [370, 212] width 45 height 8
click at [411, 91] on button "button" at bounding box center [415, 94] width 19 height 14
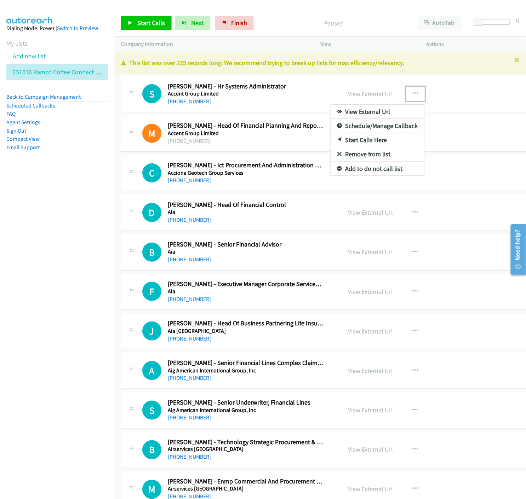
click at [337, 140] on icon at bounding box center [339, 140] width 5 height 5
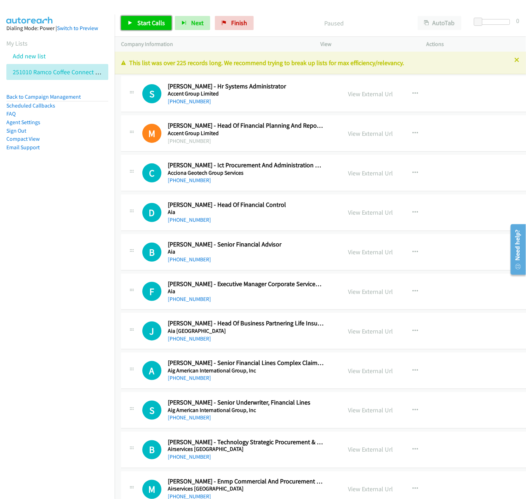
click at [156, 23] on span "Start Calls" at bounding box center [151, 23] width 28 height 8
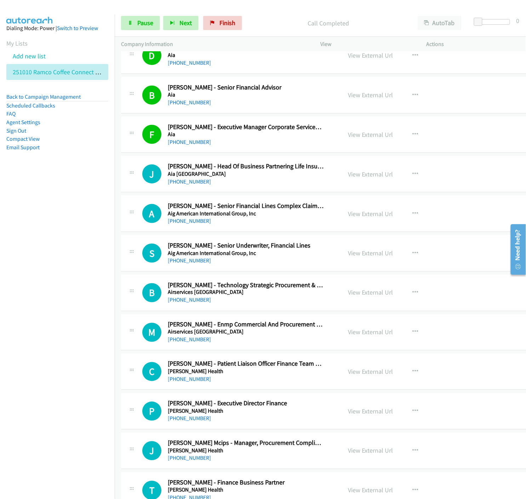
scroll to position [196, 0]
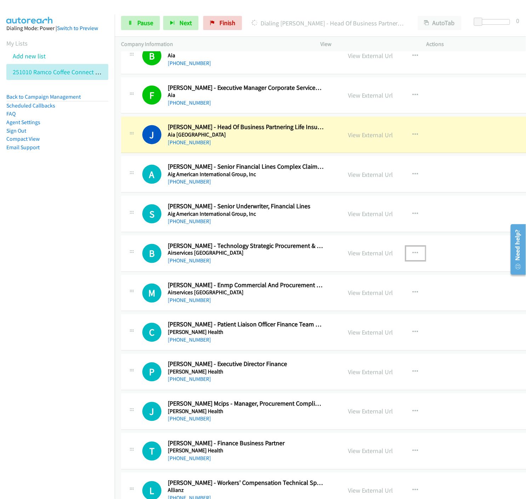
click at [412, 254] on icon "button" at bounding box center [415, 254] width 6 height 6
click at [337, 299] on icon at bounding box center [339, 299] width 5 height 5
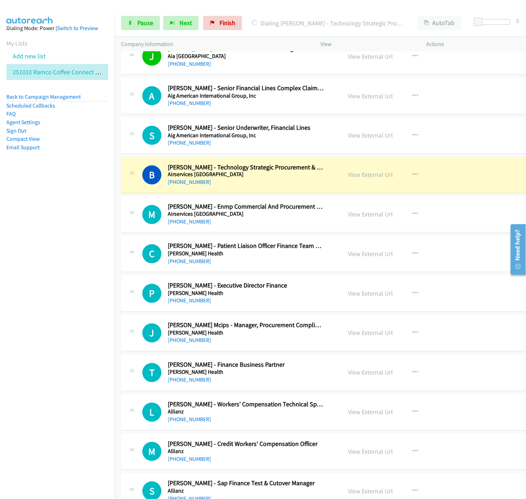
scroll to position [314, 0]
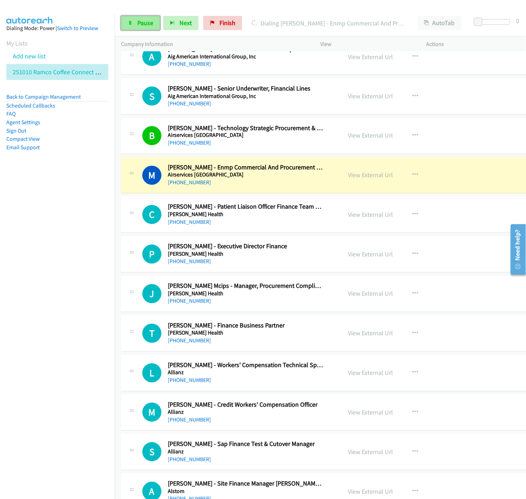
click at [140, 25] on span "Pause" at bounding box center [145, 23] width 16 height 8
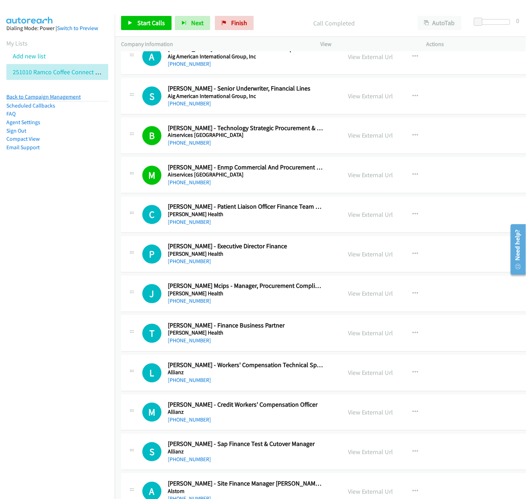
click at [31, 96] on link "Back to Campaign Management" at bounding box center [43, 96] width 74 height 7
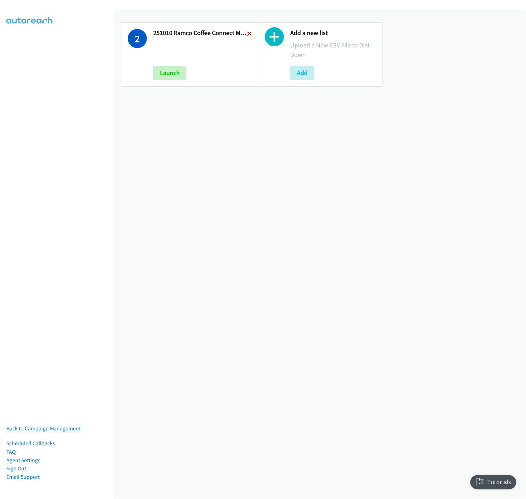
click at [248, 33] on icon at bounding box center [249, 34] width 5 height 5
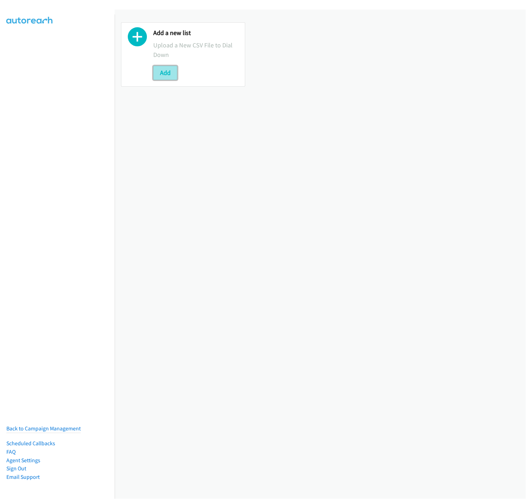
click at [173, 72] on button "Add" at bounding box center [165, 73] width 24 height 14
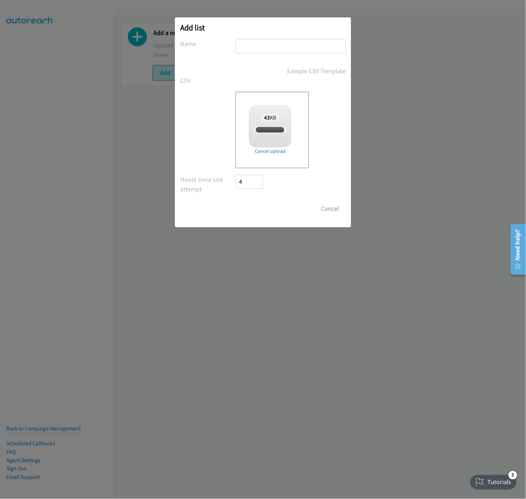
checkbox input "true"
click at [286, 49] on input "text" at bounding box center [290, 46] width 110 height 15
type input "251010 Ramco Coffee Event Melb - B SANS PROCU"
click at [257, 208] on input "Save List" at bounding box center [253, 209] width 37 height 14
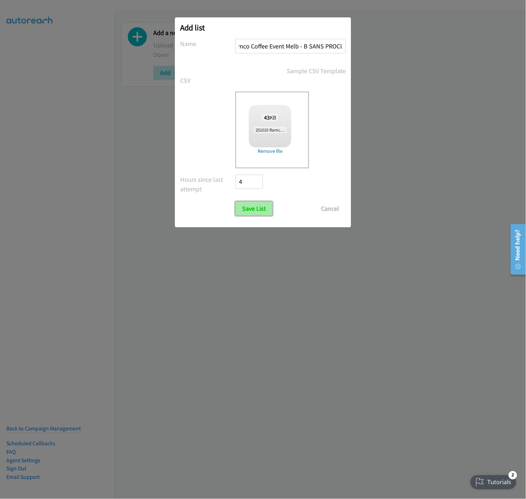
scroll to position [0, 0]
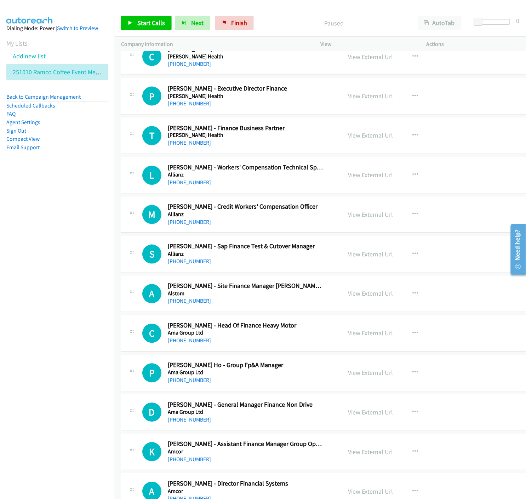
scroll to position [275, 0]
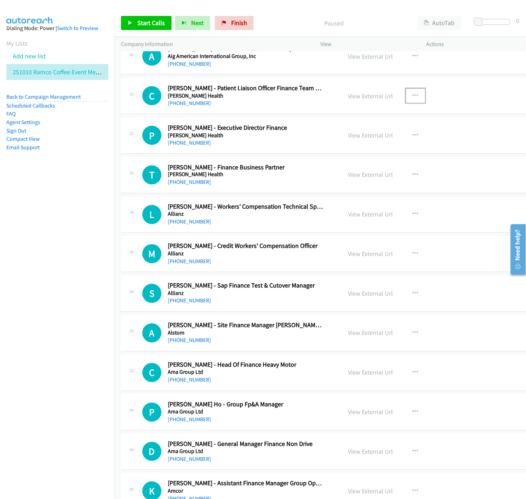
click at [412, 94] on icon "button" at bounding box center [415, 96] width 6 height 6
click at [337, 142] on icon at bounding box center [339, 142] width 5 height 5
click at [138, 21] on span "Start Calls" at bounding box center [151, 23] width 28 height 8
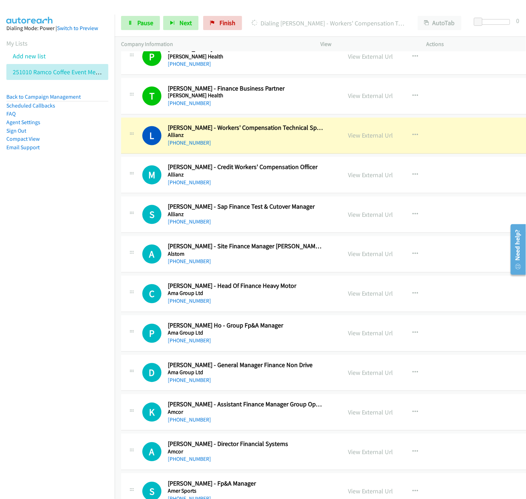
scroll to position [432, 0]
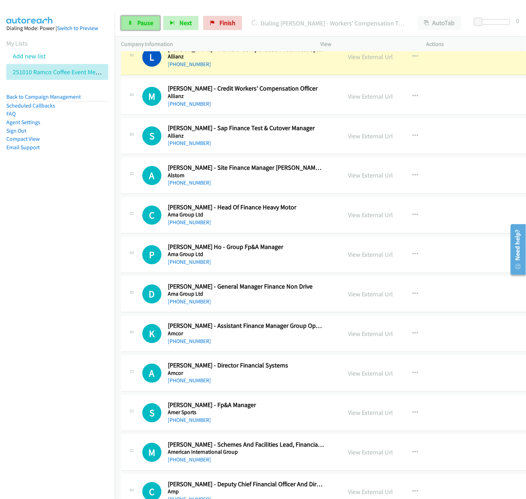
click at [130, 23] on icon at bounding box center [130, 23] width 5 height 5
click at [352, 95] on link "View External Url" at bounding box center [370, 97] width 45 height 8
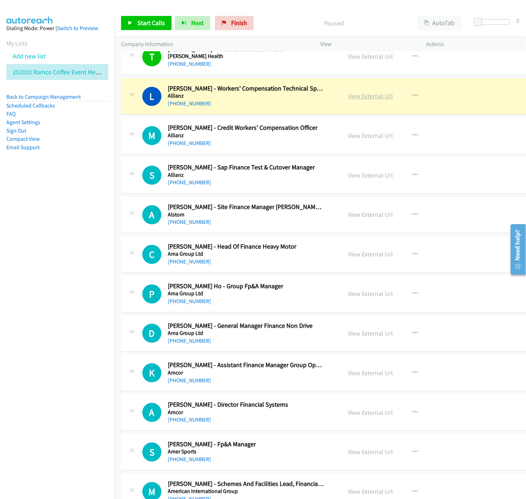
click at [348, 96] on link "View External Url" at bounding box center [370, 96] width 45 height 8
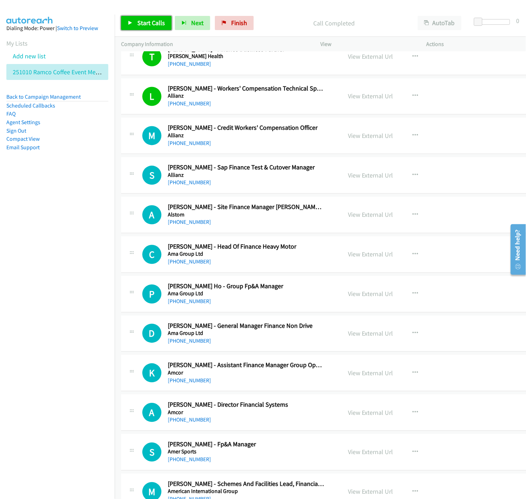
click at [131, 23] on icon at bounding box center [130, 23] width 5 height 5
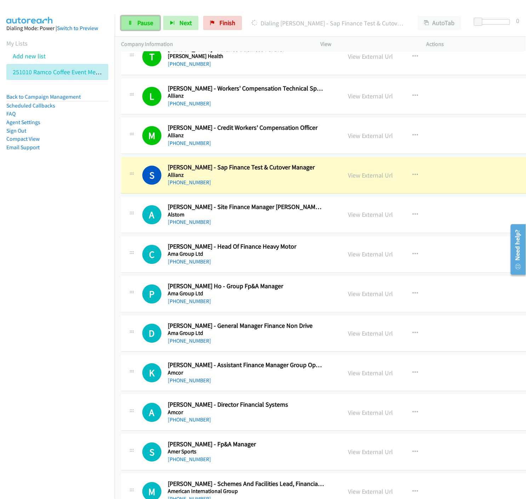
drag, startPoint x: 133, startPoint y: 29, endPoint x: 115, endPoint y: 54, distance: 30.9
click at [133, 29] on link "Pause" at bounding box center [140, 23] width 39 height 14
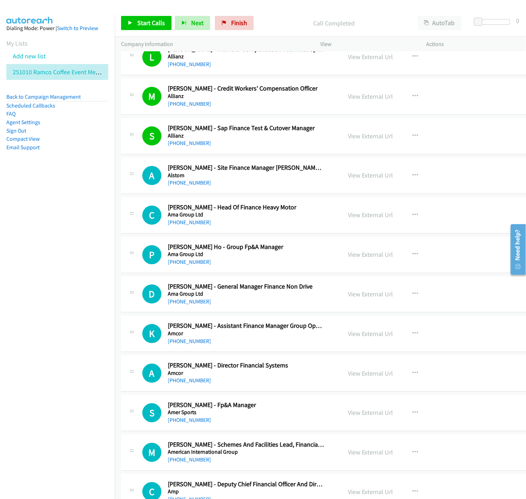
scroll to position [471, 0]
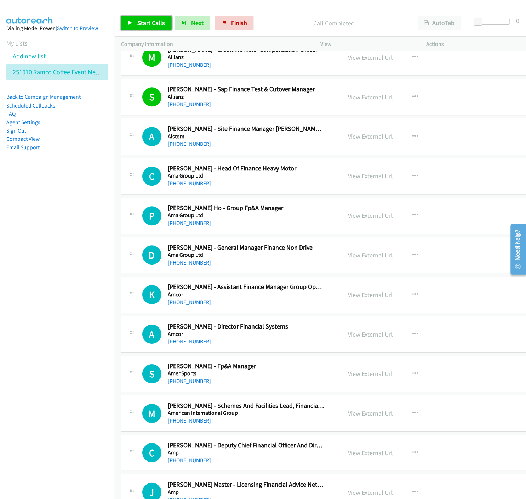
drag, startPoint x: 132, startPoint y: 28, endPoint x: 220, endPoint y: 184, distance: 179.4
click at [132, 28] on link "Start Calls" at bounding box center [146, 23] width 51 height 14
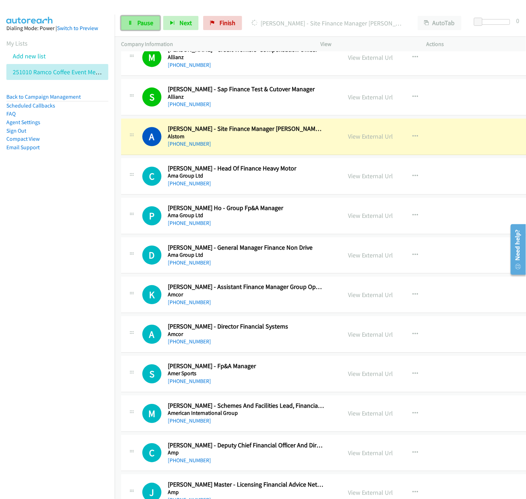
click at [138, 25] on span "Pause" at bounding box center [145, 23] width 16 height 8
click at [366, 141] on div "View External Url" at bounding box center [370, 137] width 45 height 10
click at [363, 137] on link "View External Url" at bounding box center [370, 136] width 45 height 8
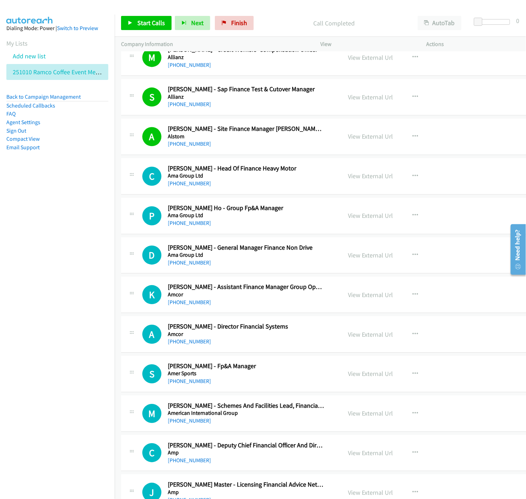
scroll to position [511, 0]
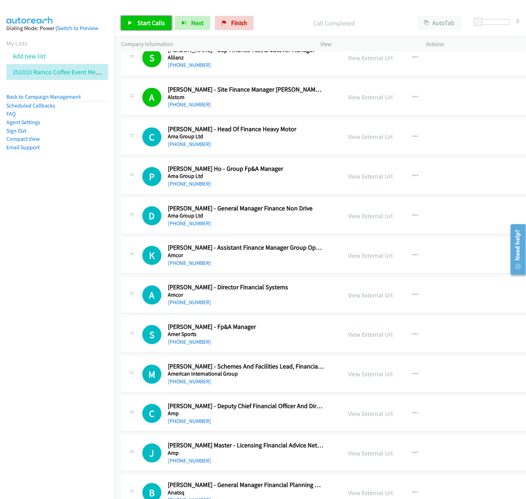
click at [142, 23] on span "Start Calls" at bounding box center [151, 23] width 28 height 8
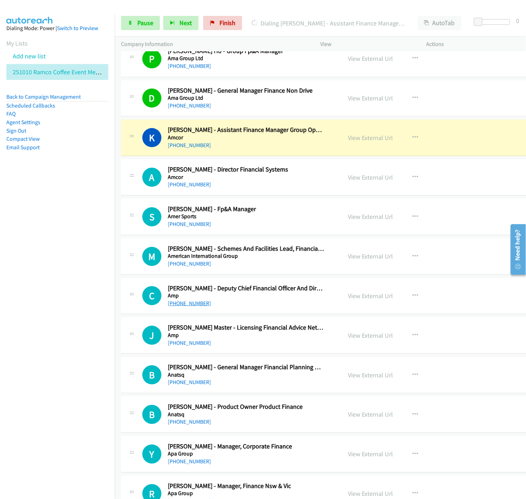
scroll to position [668, 0]
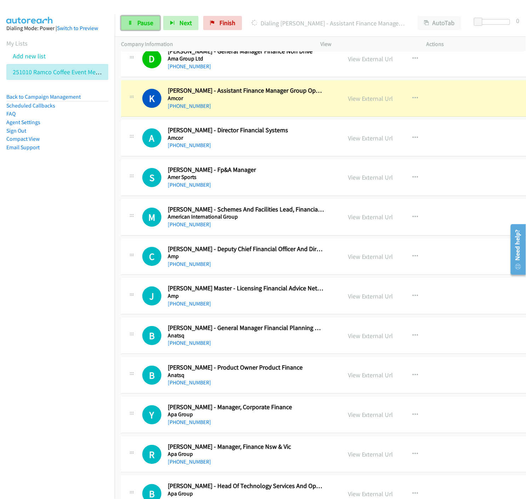
click at [129, 23] on icon at bounding box center [130, 23] width 5 height 5
click at [354, 102] on link "View External Url" at bounding box center [370, 98] width 45 height 8
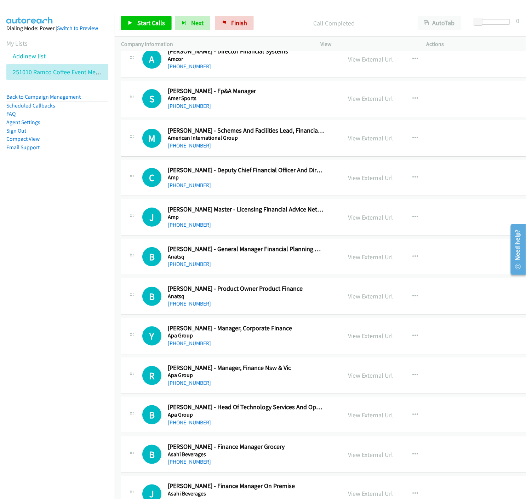
scroll to position [786, 0]
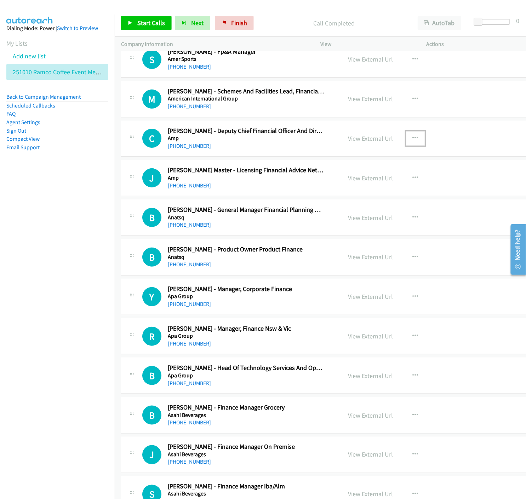
click at [412, 138] on icon "button" at bounding box center [415, 138] width 6 height 6
click at [337, 186] on icon at bounding box center [339, 184] width 5 height 5
drag, startPoint x: 127, startPoint y: 21, endPoint x: 176, endPoint y: 64, distance: 65.2
click at [127, 21] on link "Start Calls" at bounding box center [146, 23] width 51 height 14
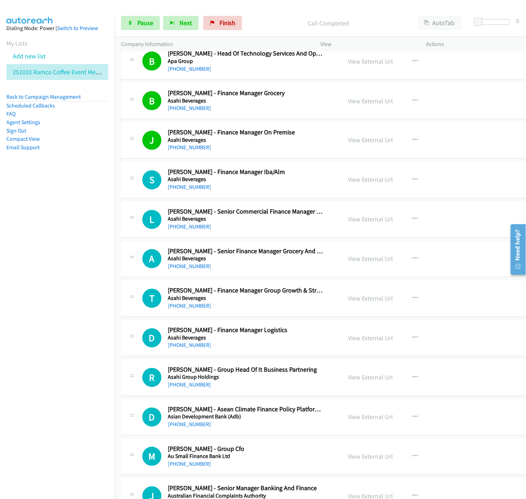
scroll to position [1140, 0]
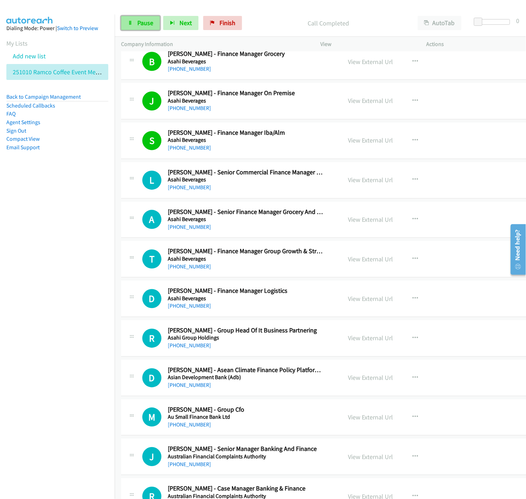
click at [135, 25] on link "Pause" at bounding box center [140, 23] width 39 height 14
click at [365, 139] on link "View External Url" at bounding box center [370, 141] width 45 height 8
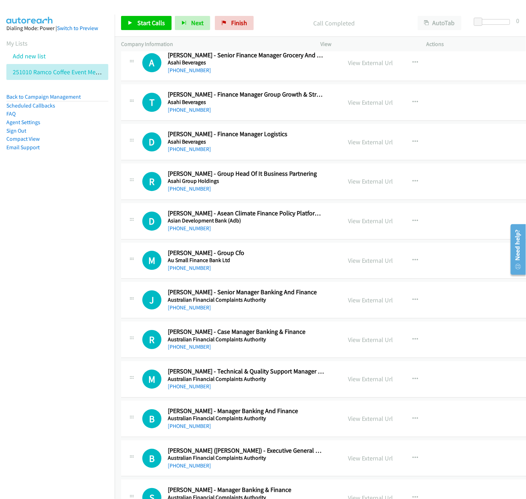
scroll to position [1257, 0]
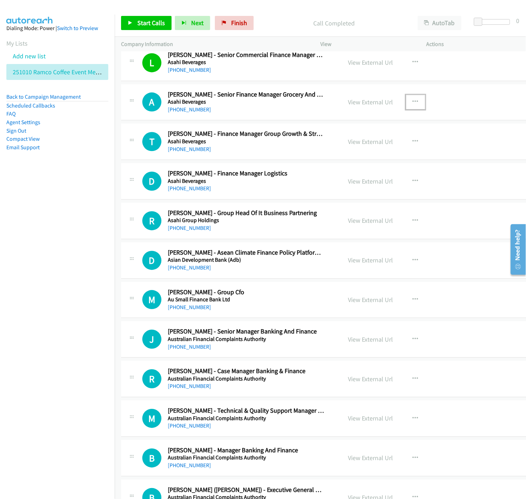
click at [412, 104] on icon "button" at bounding box center [415, 102] width 6 height 6
click at [337, 149] on icon at bounding box center [339, 148] width 5 height 5
drag, startPoint x: 133, startPoint y: 28, endPoint x: 133, endPoint y: 58, distance: 30.1
click at [133, 27] on link "Start Calls" at bounding box center [146, 23] width 51 height 14
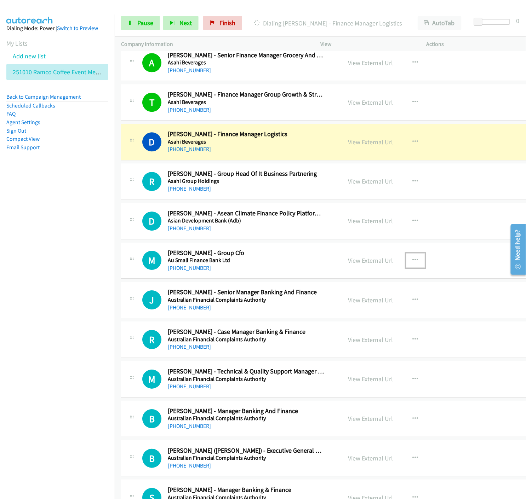
click at [412, 261] on icon "button" at bounding box center [415, 260] width 6 height 6
click at [337, 306] on icon at bounding box center [339, 307] width 5 height 5
click at [146, 24] on span "Pause" at bounding box center [145, 23] width 16 height 8
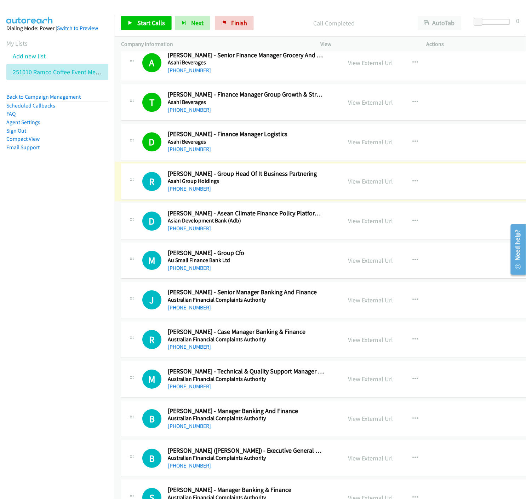
click at [363, 184] on link "View External Url" at bounding box center [370, 181] width 45 height 8
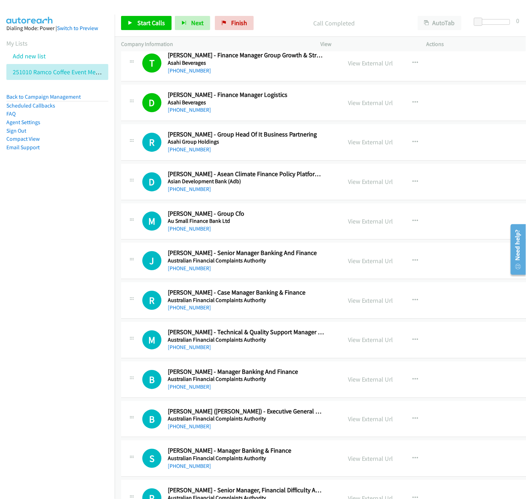
scroll to position [1375, 0]
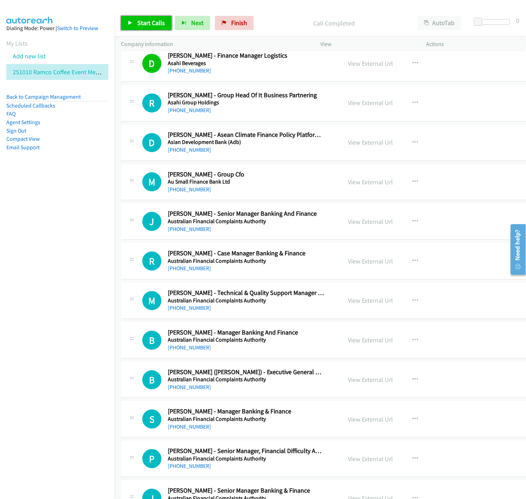
click at [141, 24] on span "Start Calls" at bounding box center [151, 23] width 28 height 8
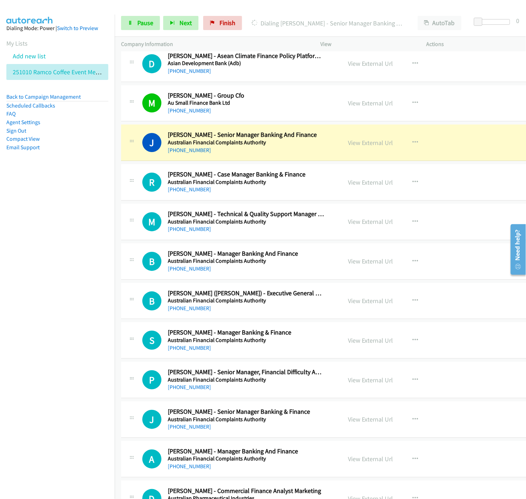
scroll to position [1493, 0]
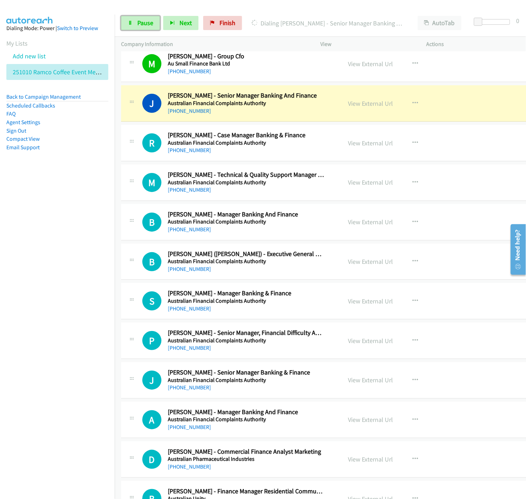
drag, startPoint x: 143, startPoint y: 26, endPoint x: 124, endPoint y: 70, distance: 47.6
click at [143, 26] on span "Pause" at bounding box center [145, 23] width 16 height 8
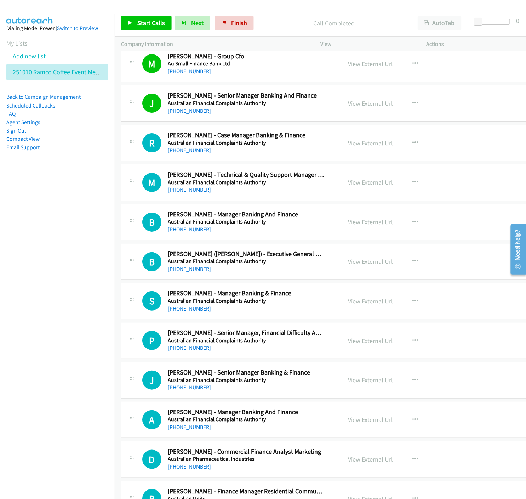
scroll to position [1532, 0]
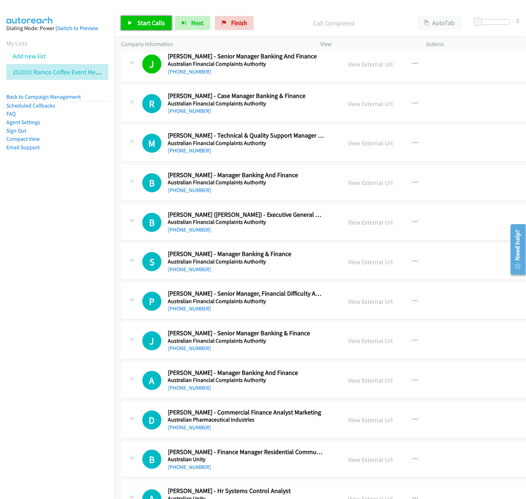
drag, startPoint x: 135, startPoint y: 25, endPoint x: 139, endPoint y: 34, distance: 9.7
click at [135, 25] on link "Start Calls" at bounding box center [146, 23] width 51 height 14
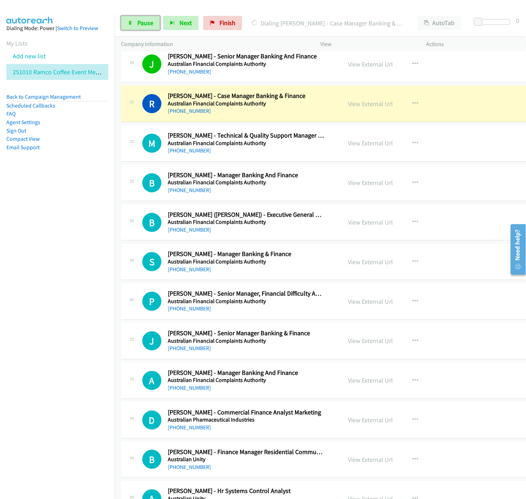
drag, startPoint x: 132, startPoint y: 23, endPoint x: 96, endPoint y: 87, distance: 73.9
click at [132, 22] on icon at bounding box center [130, 23] width 5 height 5
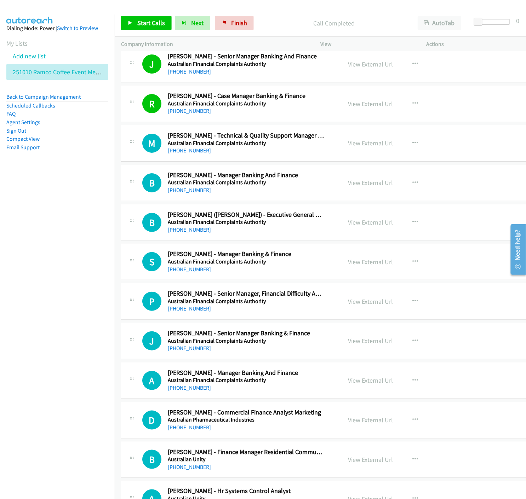
click at [373, 106] on link "View External Url" at bounding box center [370, 104] width 45 height 8
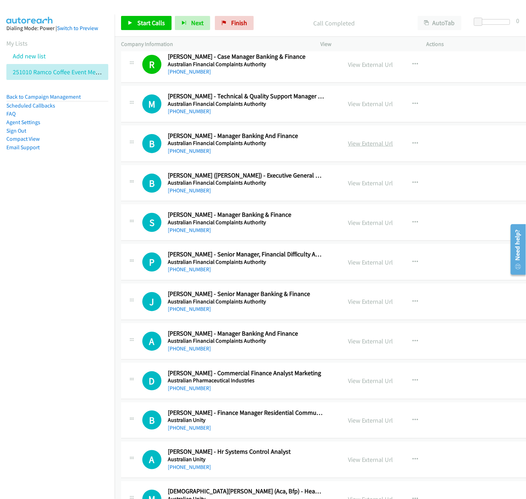
click at [355, 144] on link "View External Url" at bounding box center [370, 143] width 45 height 8
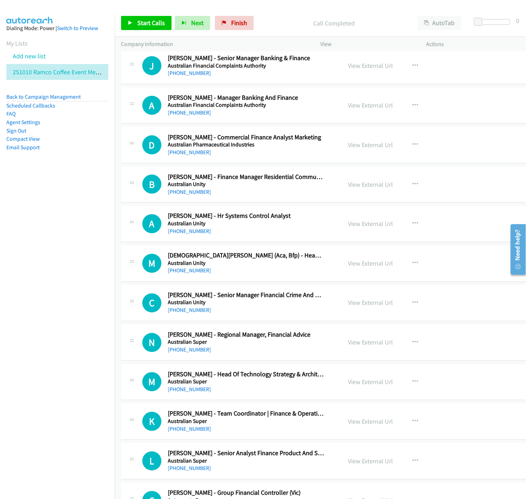
scroll to position [1847, 0]
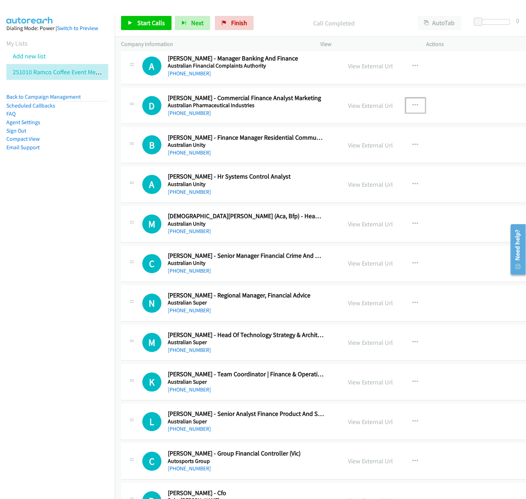
click at [412, 106] on icon "button" at bounding box center [415, 106] width 6 height 6
click at [337, 151] on icon at bounding box center [339, 152] width 5 height 5
click at [143, 24] on span "Start Calls" at bounding box center [151, 23] width 28 height 8
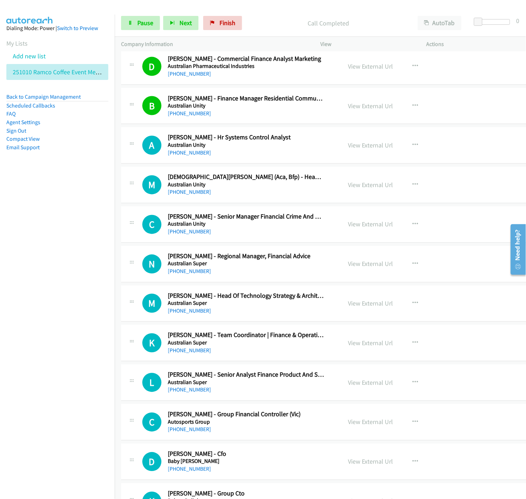
scroll to position [1925, 0]
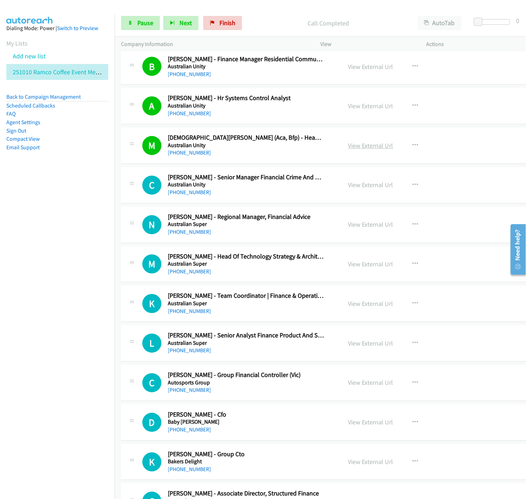
click at [360, 149] on link "View External Url" at bounding box center [370, 146] width 45 height 8
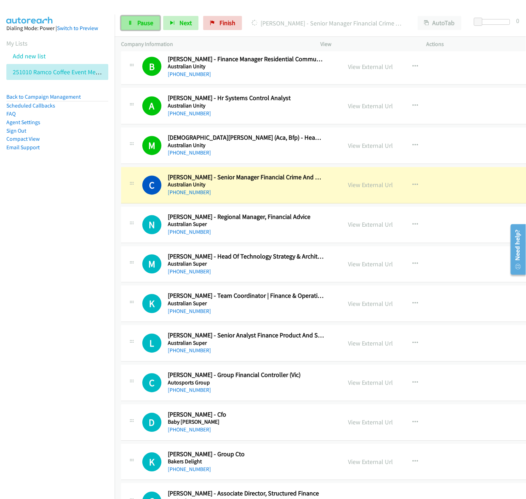
click at [142, 25] on span "Pause" at bounding box center [145, 23] width 16 height 8
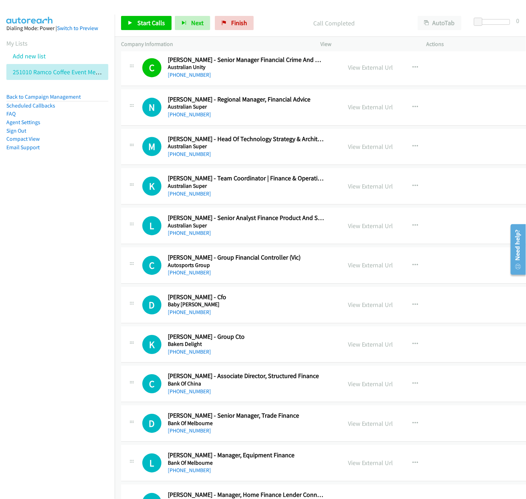
scroll to position [2082, 0]
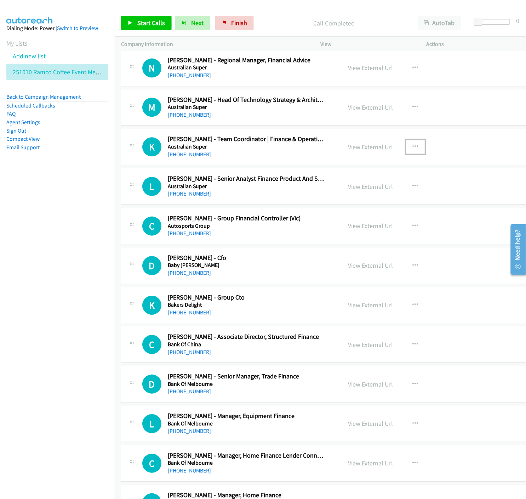
click at [412, 145] on icon "button" at bounding box center [415, 147] width 6 height 6
click at [337, 193] on icon at bounding box center [339, 193] width 5 height 5
click at [134, 15] on div "Start Calls Pause Next Finish Call Completed AutoTab AutoTab 0" at bounding box center [320, 23] width 411 height 27
click at [138, 18] on link "Start Calls" at bounding box center [146, 23] width 51 height 14
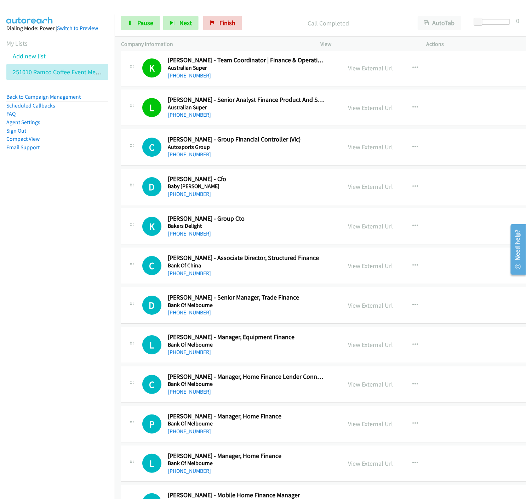
scroll to position [2201, 0]
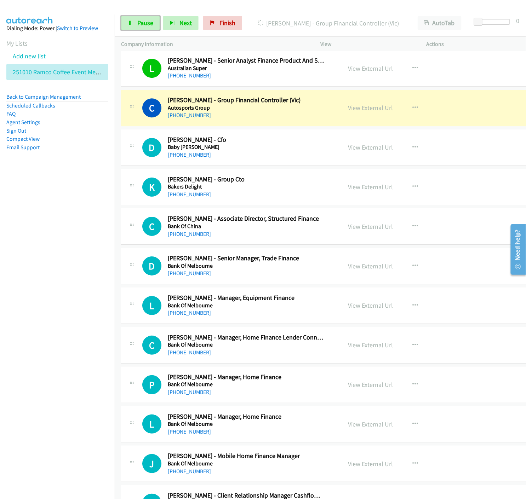
drag, startPoint x: 150, startPoint y: 24, endPoint x: 114, endPoint y: 46, distance: 43.0
click at [150, 23] on span "Pause" at bounding box center [145, 23] width 16 height 8
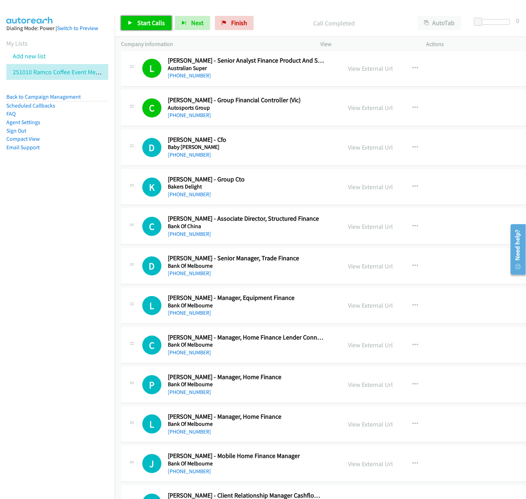
click at [134, 22] on link "Start Calls" at bounding box center [146, 23] width 51 height 14
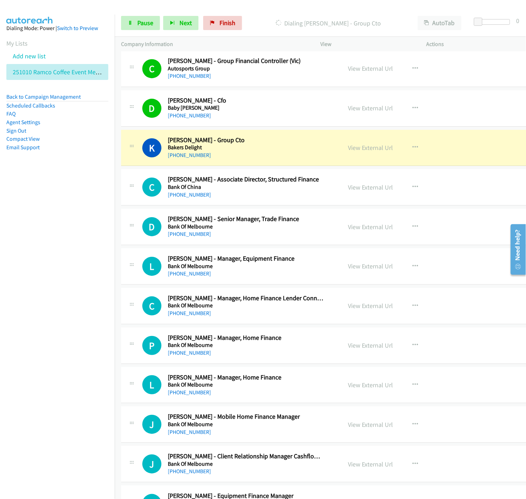
scroll to position [2318, 0]
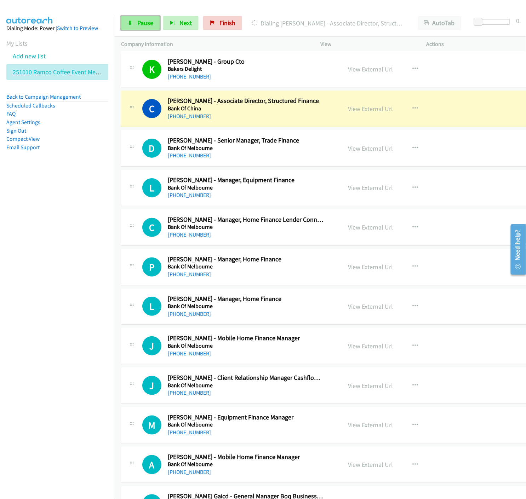
click at [139, 18] on link "Pause" at bounding box center [140, 23] width 39 height 14
click at [353, 110] on link "View External Url" at bounding box center [370, 109] width 45 height 8
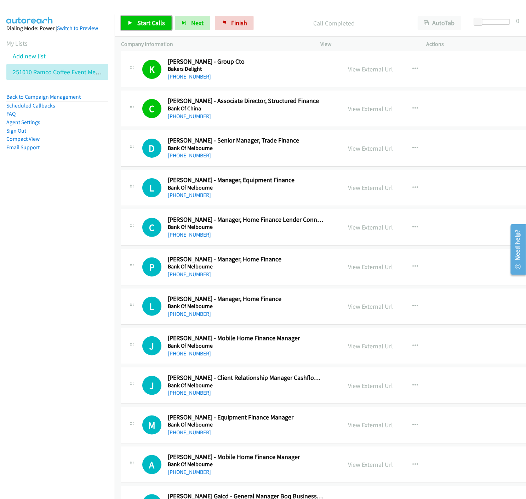
drag, startPoint x: 134, startPoint y: 20, endPoint x: 163, endPoint y: 58, distance: 47.9
click at [134, 20] on link "Start Calls" at bounding box center [146, 23] width 51 height 14
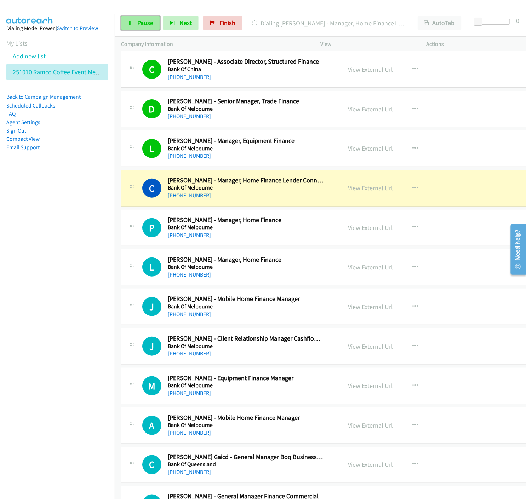
click at [135, 22] on link "Pause" at bounding box center [140, 23] width 39 height 14
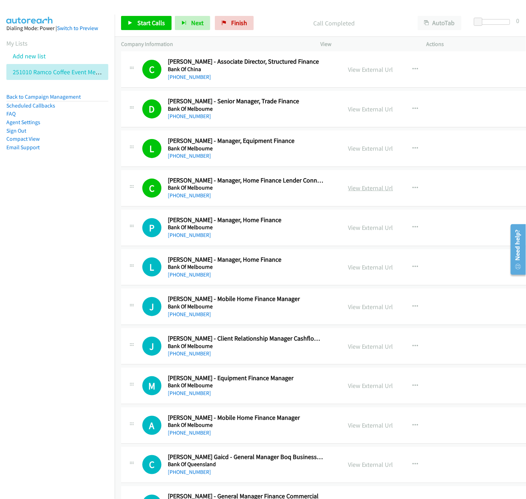
click at [366, 189] on link "View External Url" at bounding box center [370, 188] width 45 height 8
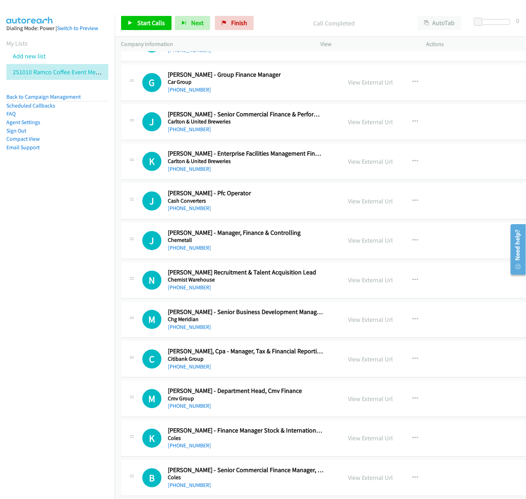
scroll to position [4440, 0]
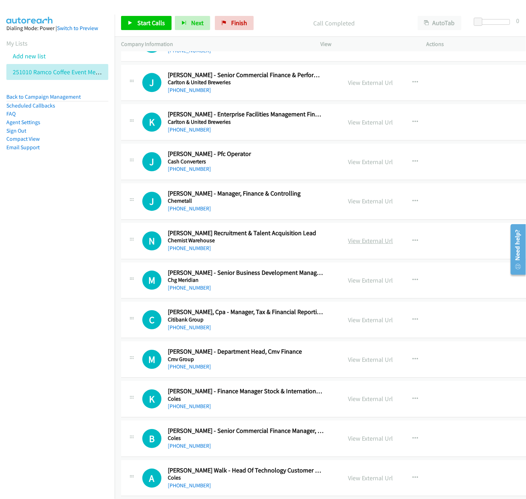
click at [366, 242] on link "View External Url" at bounding box center [370, 241] width 45 height 8
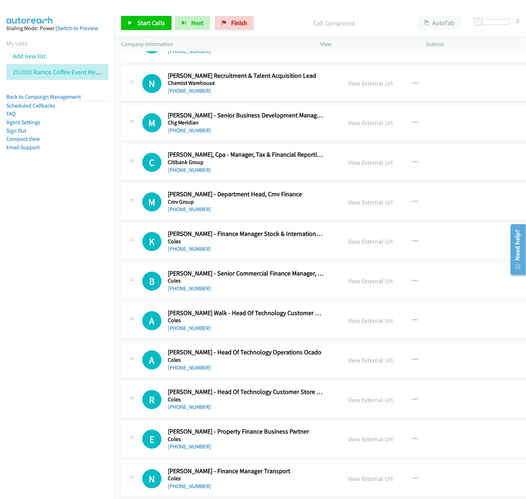
scroll to position [4637, 0]
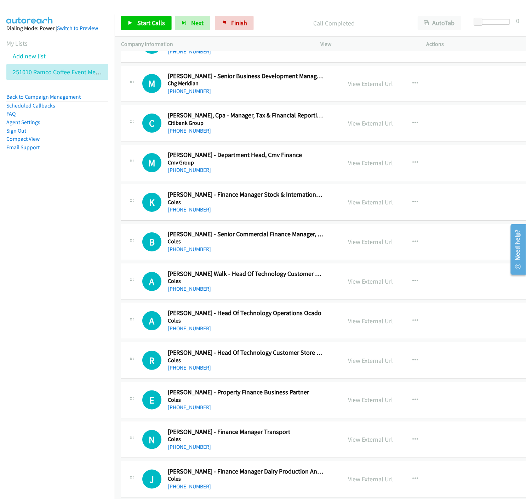
click at [365, 127] on link "View External Url" at bounding box center [370, 123] width 45 height 8
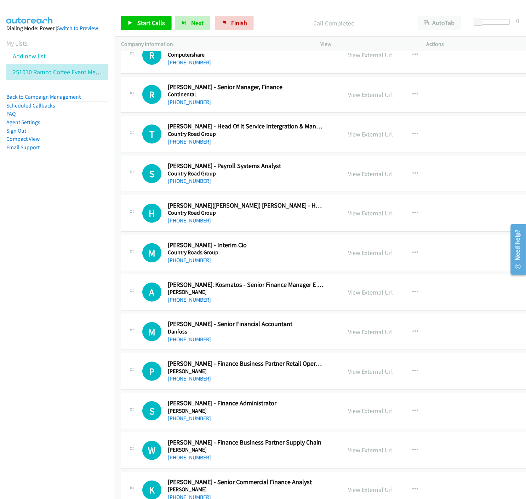
scroll to position [6405, 0]
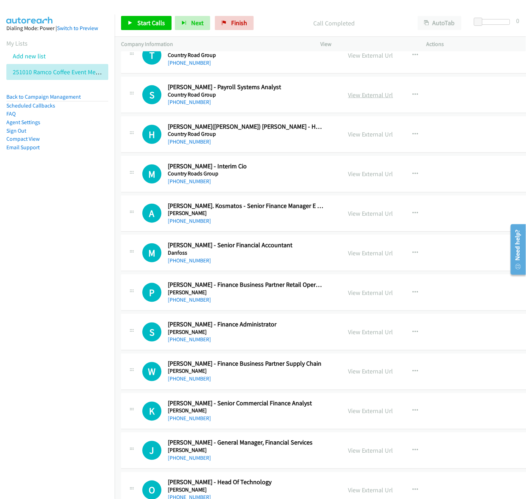
click at [370, 98] on link "View External Url" at bounding box center [370, 95] width 45 height 8
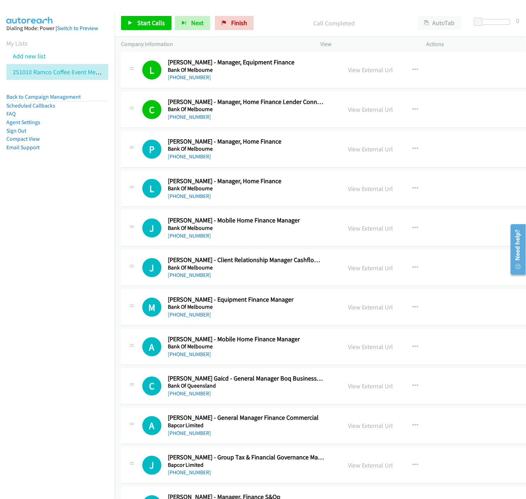
scroll to position [2476, 0]
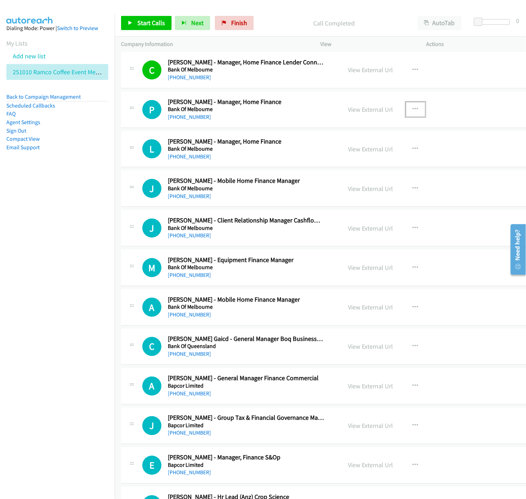
click at [412, 111] on icon "button" at bounding box center [415, 109] width 6 height 6
click at [337, 157] on icon at bounding box center [339, 155] width 5 height 5
click at [141, 20] on span "Start Calls" at bounding box center [151, 23] width 28 height 8
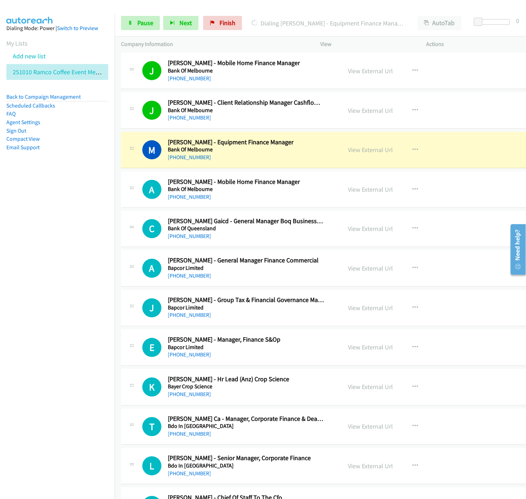
scroll to position [2633, 0]
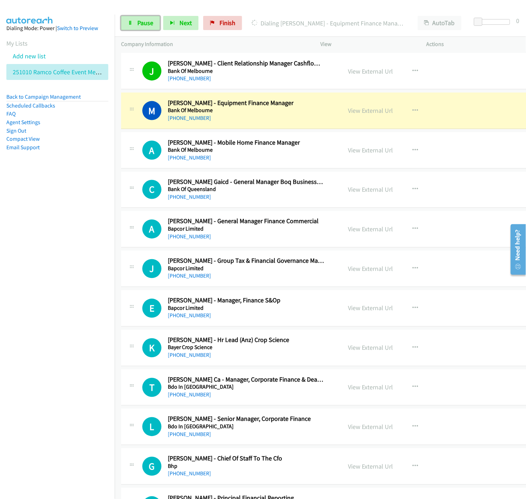
drag, startPoint x: 134, startPoint y: 21, endPoint x: 204, endPoint y: 55, distance: 78.3
click at [134, 21] on link "Pause" at bounding box center [140, 23] width 39 height 14
click at [368, 111] on link "View External Url" at bounding box center [370, 110] width 45 height 8
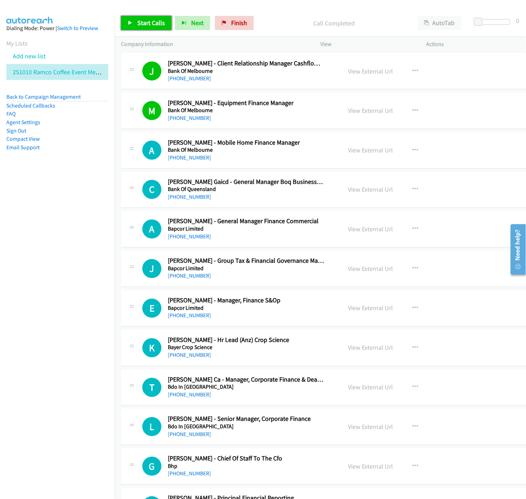
click at [141, 24] on span "Start Calls" at bounding box center [151, 23] width 28 height 8
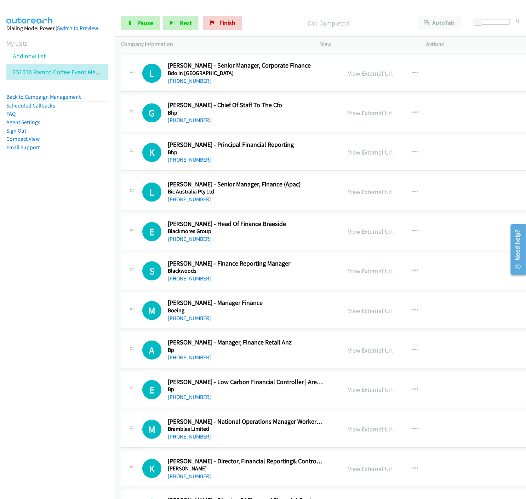
scroll to position [2947, 0]
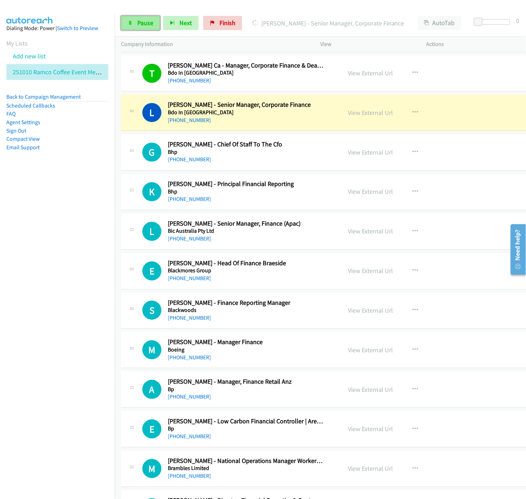
click at [144, 22] on span "Pause" at bounding box center [145, 23] width 16 height 8
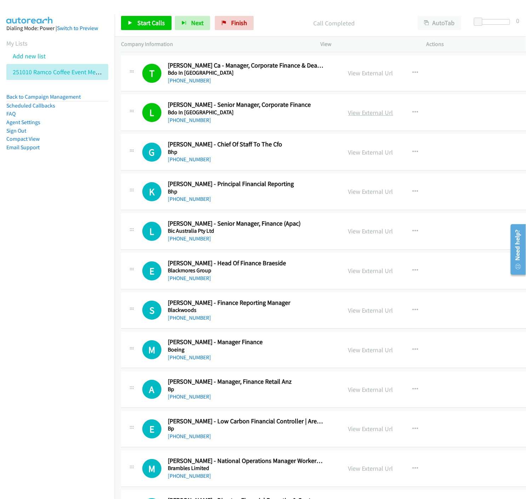
click at [354, 110] on link "View External Url" at bounding box center [370, 113] width 45 height 8
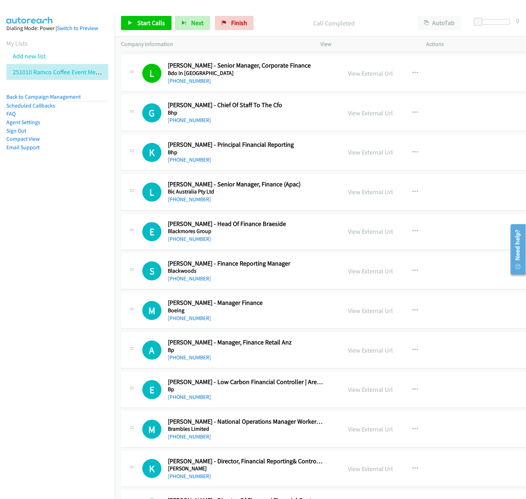
scroll to position [3026, 0]
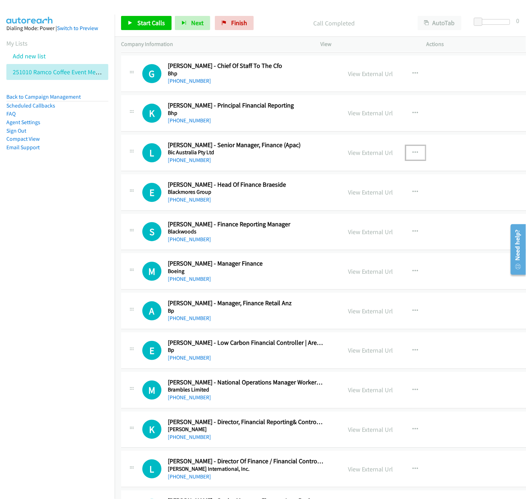
click at [412, 154] on icon "button" at bounding box center [415, 153] width 6 height 6
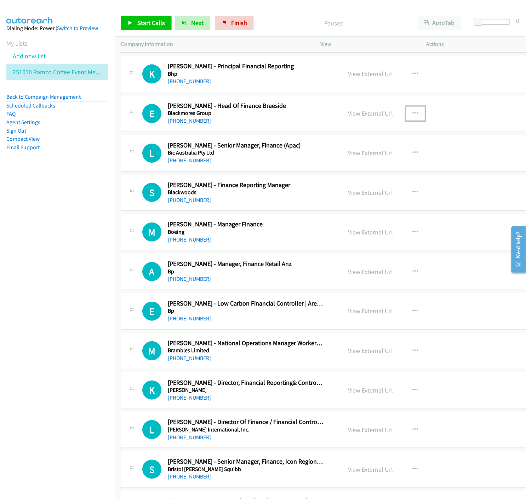
click at [412, 115] on icon "button" at bounding box center [415, 114] width 6 height 6
click at [337, 160] on icon at bounding box center [339, 159] width 5 height 5
click at [412, 112] on icon "button" at bounding box center [415, 114] width 6 height 6
click at [337, 160] on icon at bounding box center [339, 159] width 5 height 5
click at [372, 113] on link "View External Url" at bounding box center [370, 113] width 45 height 8
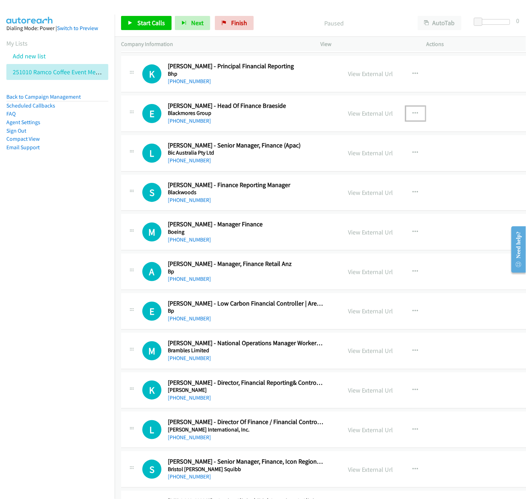
click at [412, 114] on icon "button" at bounding box center [415, 114] width 6 height 6
click at [337, 160] on icon at bounding box center [339, 159] width 5 height 5
click at [143, 22] on span "Start Calls" at bounding box center [151, 23] width 28 height 8
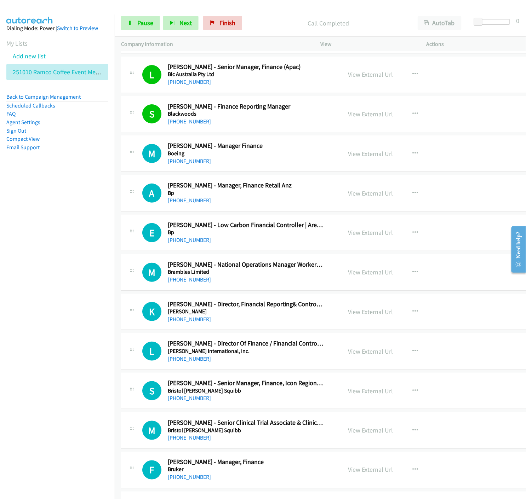
scroll to position [3222, 0]
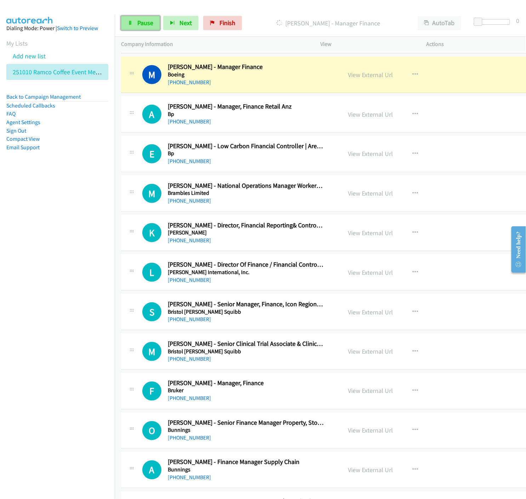
click at [129, 21] on icon at bounding box center [130, 23] width 5 height 5
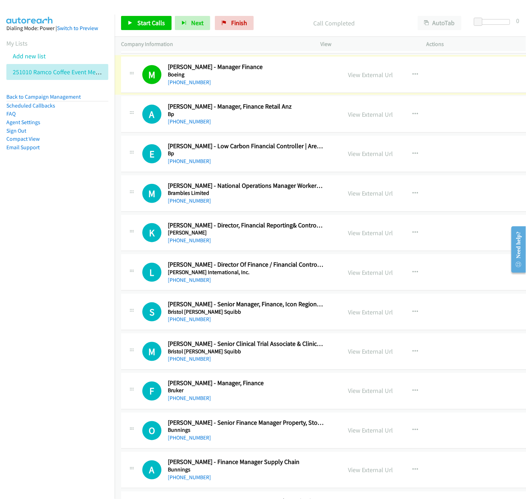
click at [366, 77] on link "View External Url" at bounding box center [370, 75] width 45 height 8
click at [132, 24] on icon at bounding box center [130, 23] width 5 height 5
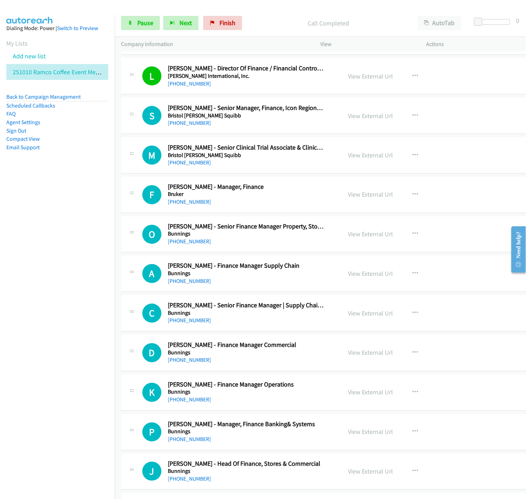
scroll to position [3458, 0]
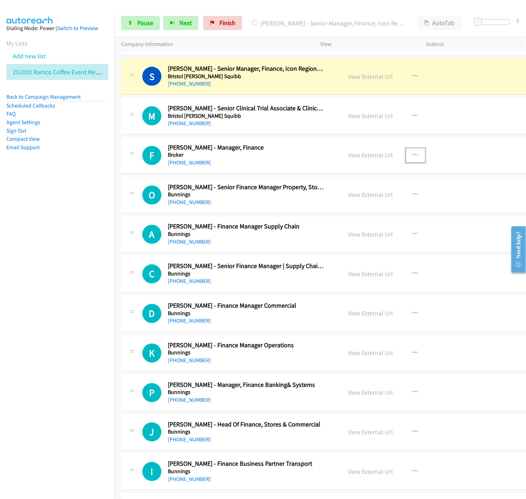
click at [412, 158] on icon "button" at bounding box center [415, 156] width 6 height 6
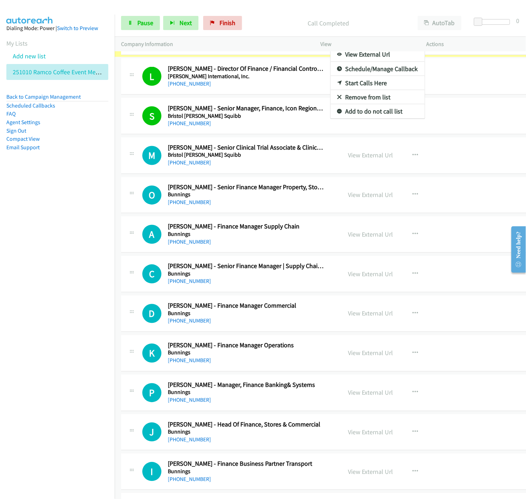
scroll to position [3484, 0]
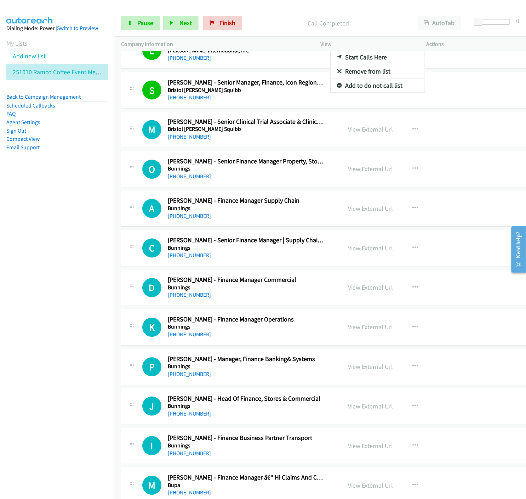
click at [143, 20] on div at bounding box center [263, 249] width 526 height 499
click at [145, 25] on span "Pause" at bounding box center [145, 23] width 16 height 8
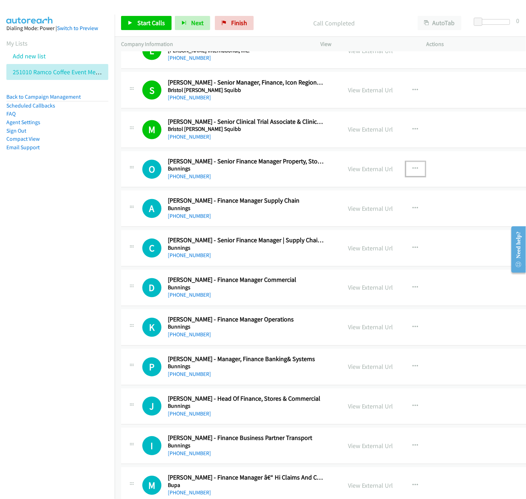
click at [412, 170] on icon "button" at bounding box center [415, 169] width 6 height 6
click at [337, 216] on icon at bounding box center [339, 215] width 5 height 5
click at [132, 17] on link "Start Calls" at bounding box center [146, 23] width 51 height 14
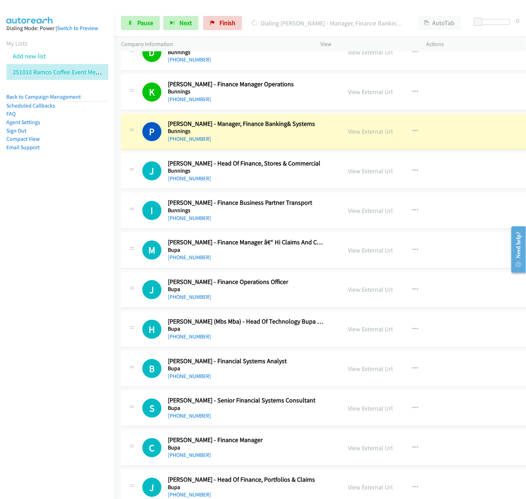
scroll to position [3759, 0]
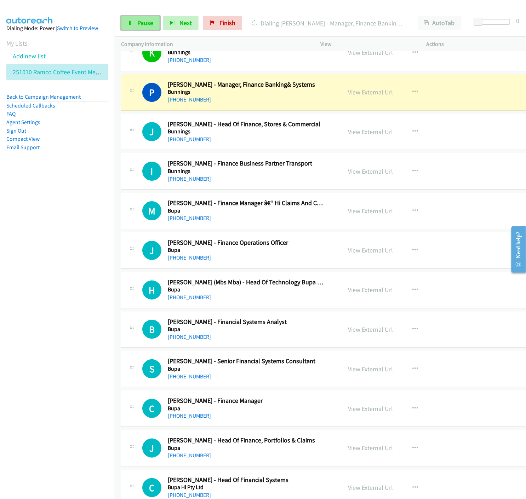
click at [155, 18] on link "Pause" at bounding box center [140, 23] width 39 height 14
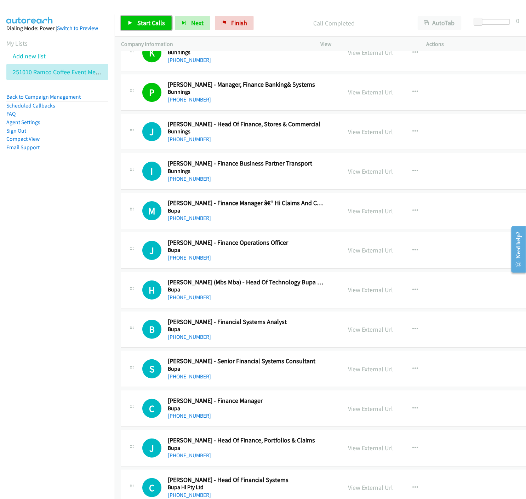
drag, startPoint x: 150, startPoint y: 21, endPoint x: 157, endPoint y: 50, distance: 30.1
click at [150, 20] on span "Start Calls" at bounding box center [151, 23] width 28 height 8
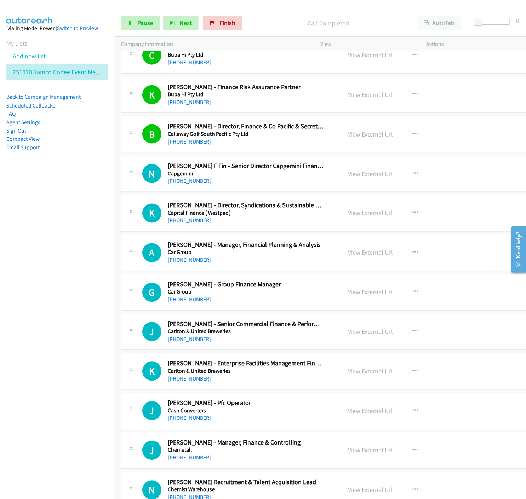
scroll to position [4230, 0]
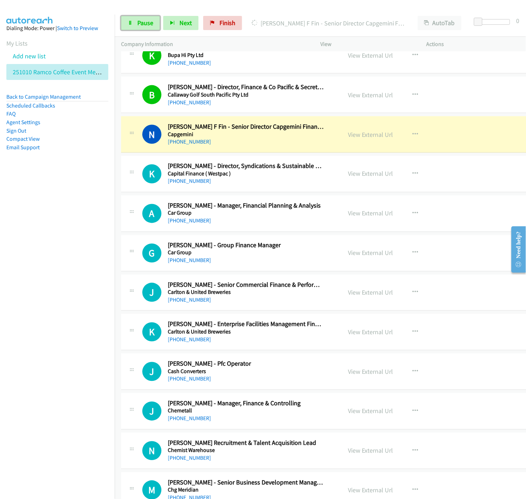
drag, startPoint x: 143, startPoint y: 18, endPoint x: 115, endPoint y: 41, distance: 37.0
click at [143, 18] on link "Pause" at bounding box center [140, 23] width 39 height 14
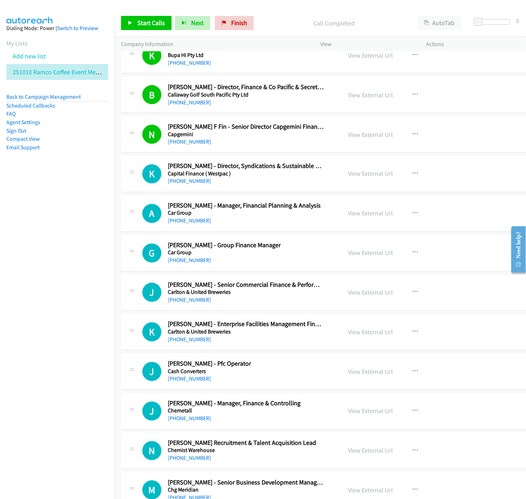
scroll to position [4309, 0]
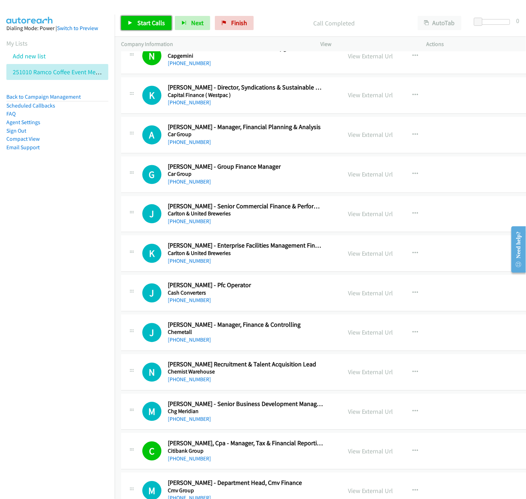
click at [132, 21] on icon at bounding box center [130, 23] width 5 height 5
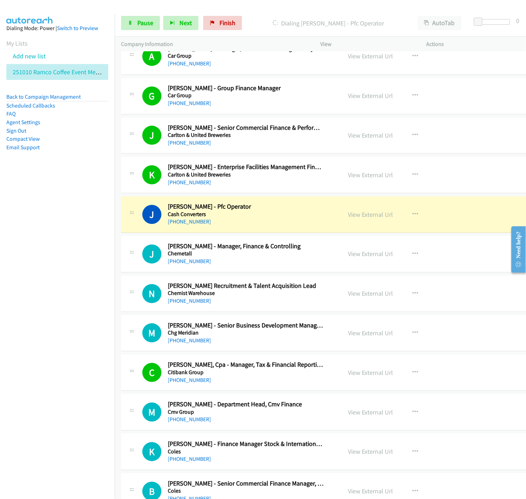
scroll to position [4466, 0]
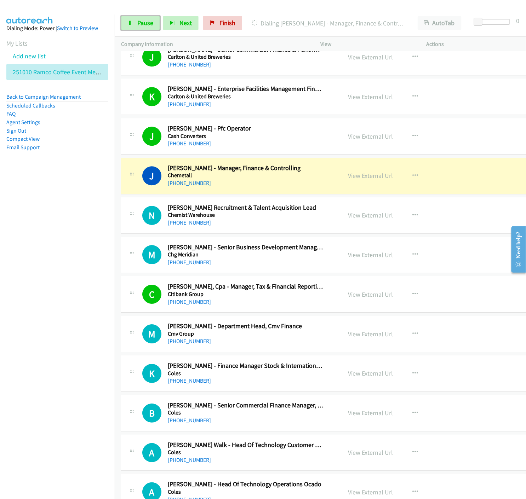
drag, startPoint x: 135, startPoint y: 23, endPoint x: 208, endPoint y: 166, distance: 160.1
click at [135, 23] on link "Pause" at bounding box center [140, 23] width 39 height 14
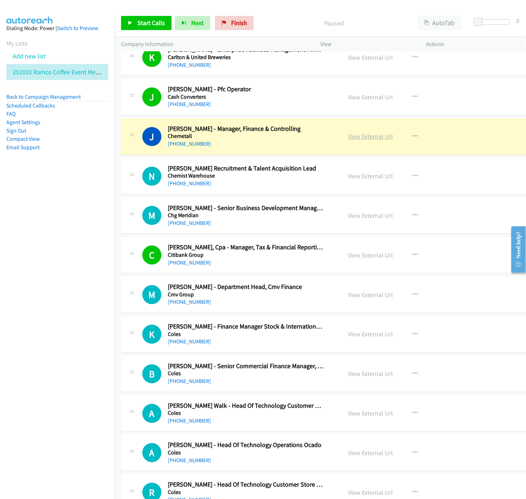
click at [369, 139] on link "View External Url" at bounding box center [370, 136] width 45 height 8
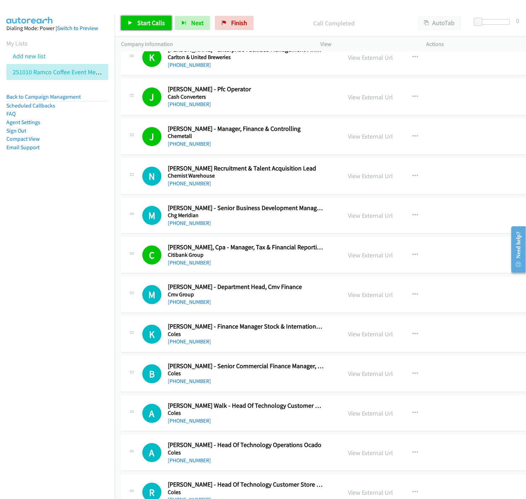
click at [128, 21] on icon at bounding box center [130, 23] width 5 height 5
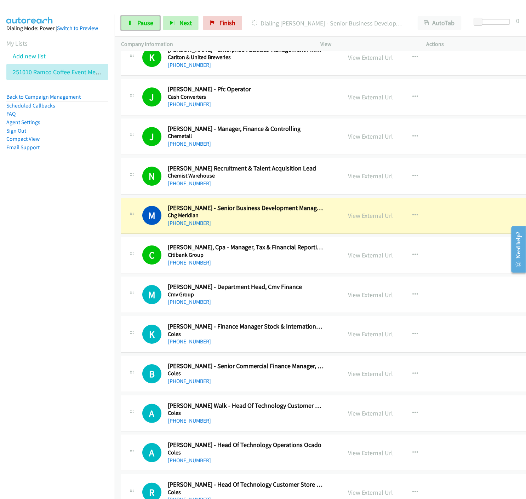
drag, startPoint x: 129, startPoint y: 26, endPoint x: 247, endPoint y: 180, distance: 193.3
click at [129, 26] on link "Pause" at bounding box center [140, 23] width 39 height 14
click at [372, 217] on link "View External Url" at bounding box center [370, 216] width 45 height 8
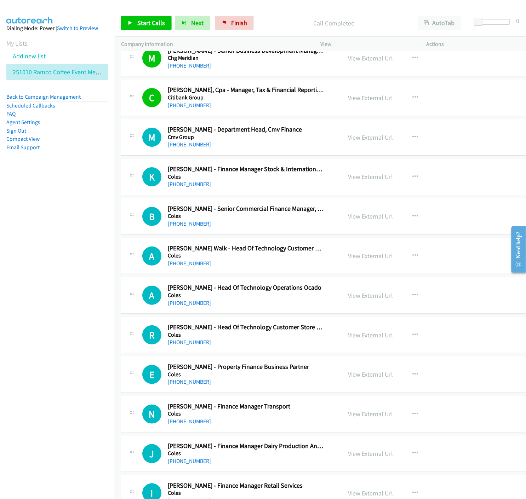
scroll to position [4702, 0]
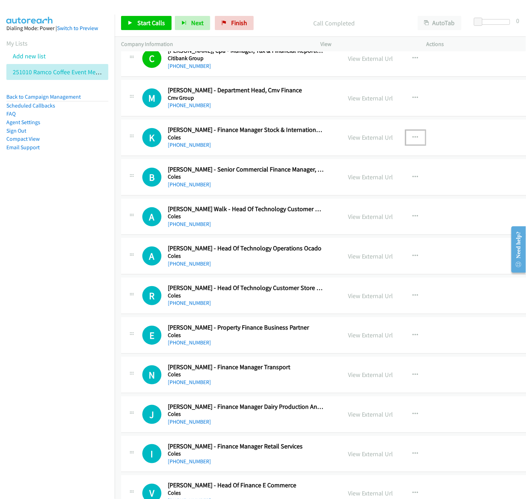
click at [409, 140] on button "button" at bounding box center [415, 138] width 19 height 14
click at [337, 185] on icon at bounding box center [339, 184] width 5 height 5
click at [124, 16] on link "Start Calls" at bounding box center [146, 23] width 51 height 14
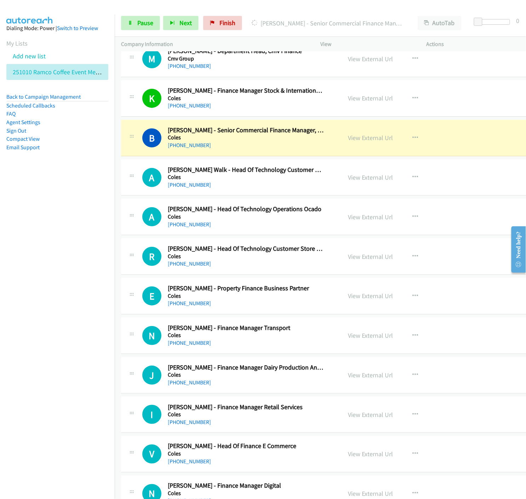
scroll to position [4780, 0]
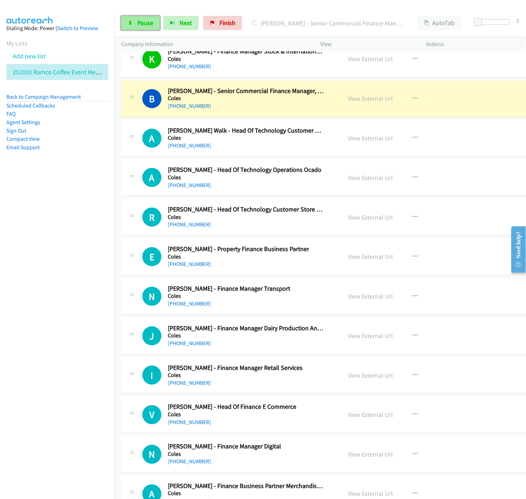
click at [140, 20] on span "Pause" at bounding box center [145, 23] width 16 height 8
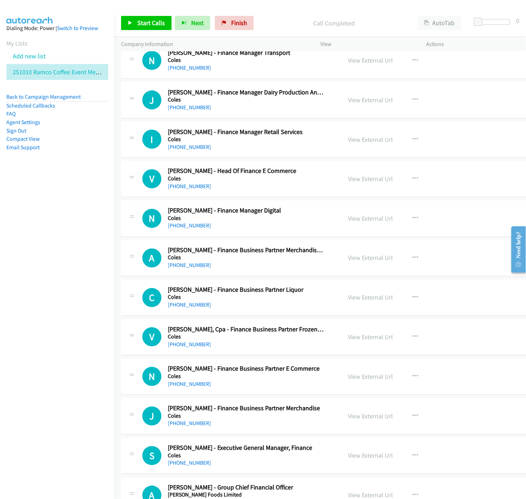
scroll to position [4938, 0]
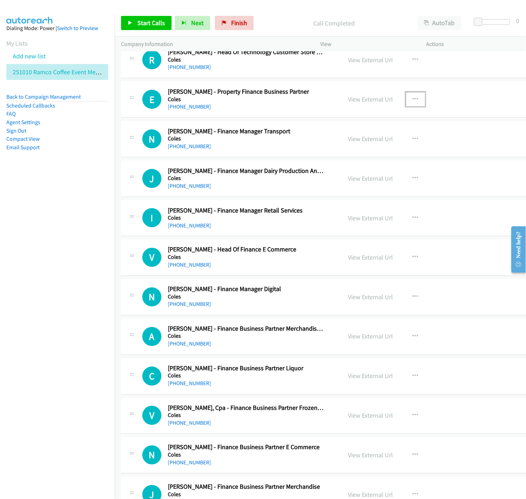
click at [412, 100] on icon "button" at bounding box center [415, 100] width 6 height 6
click at [337, 147] on icon at bounding box center [339, 146] width 5 height 5
click at [123, 22] on link "Start Calls" at bounding box center [146, 23] width 51 height 14
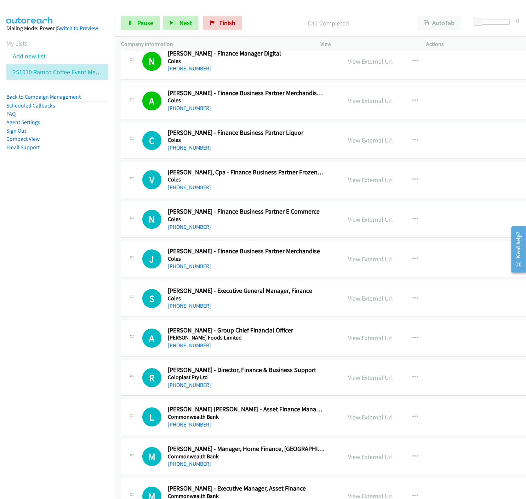
scroll to position [5213, 0]
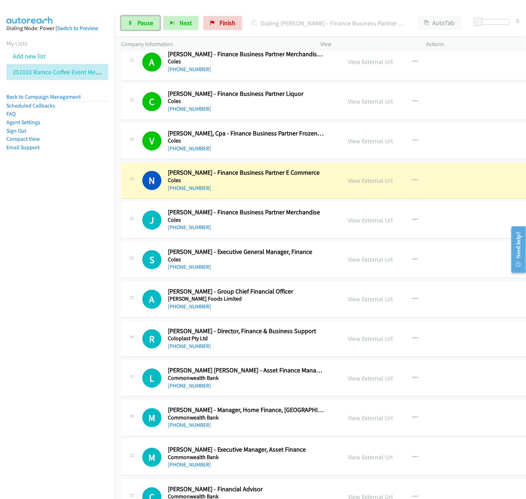
drag, startPoint x: 136, startPoint y: 28, endPoint x: 125, endPoint y: 63, distance: 36.8
click at [136, 27] on link "Pause" at bounding box center [140, 23] width 39 height 14
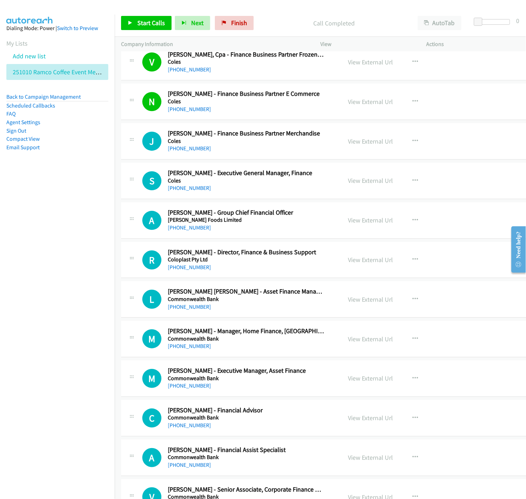
scroll to position [5331, 0]
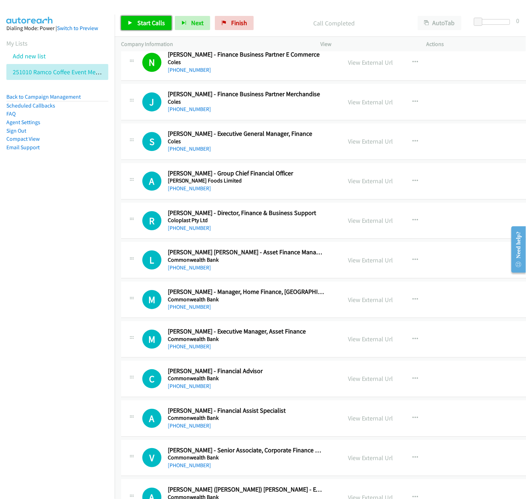
drag, startPoint x: 141, startPoint y: 19, endPoint x: 203, endPoint y: 77, distance: 84.6
click at [141, 19] on span "Start Calls" at bounding box center [151, 23] width 28 height 8
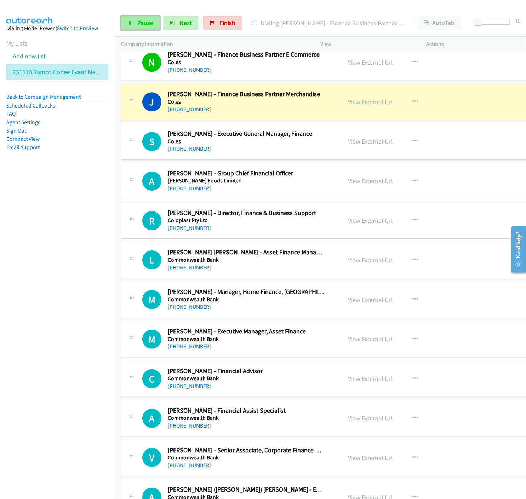
click at [144, 19] on span "Pause" at bounding box center [145, 23] width 16 height 8
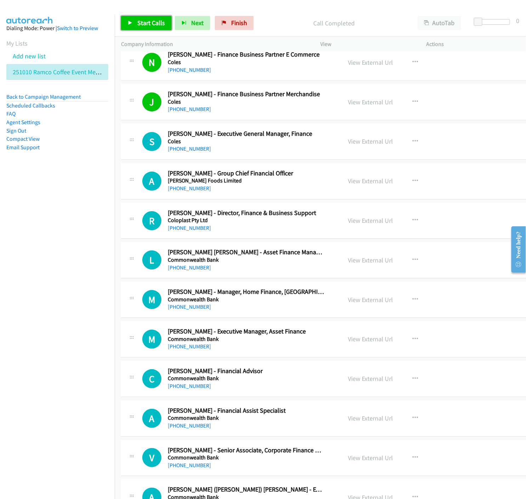
drag, startPoint x: 137, startPoint y: 26, endPoint x: 153, endPoint y: 66, distance: 43.3
click at [137, 25] on span "Start Calls" at bounding box center [151, 23] width 28 height 8
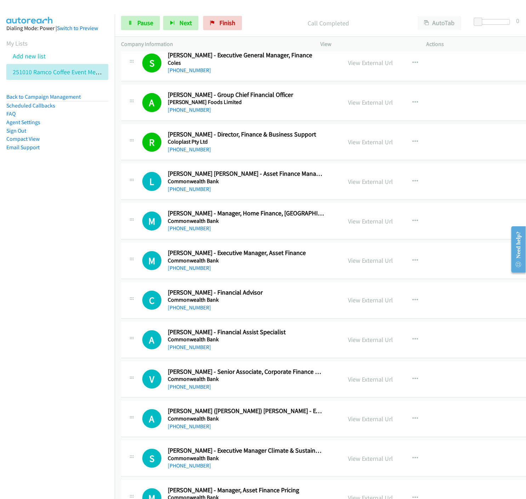
scroll to position [5448, 0]
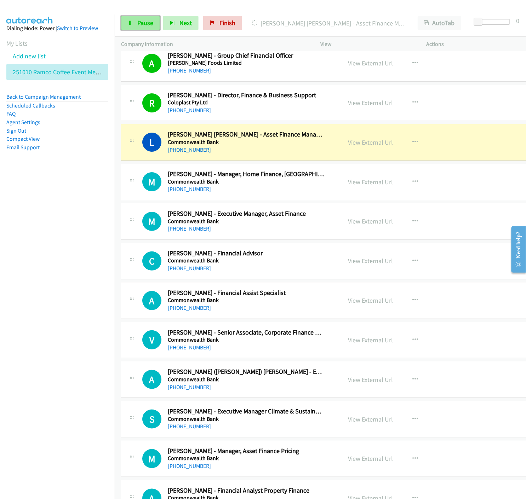
click at [138, 25] on span "Pause" at bounding box center [145, 23] width 16 height 8
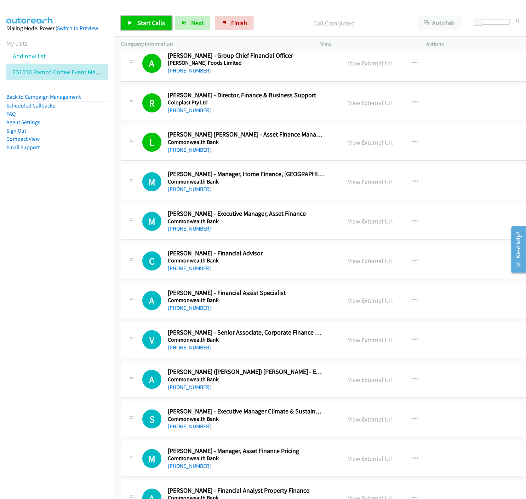
click at [142, 25] on span "Start Calls" at bounding box center [151, 23] width 28 height 8
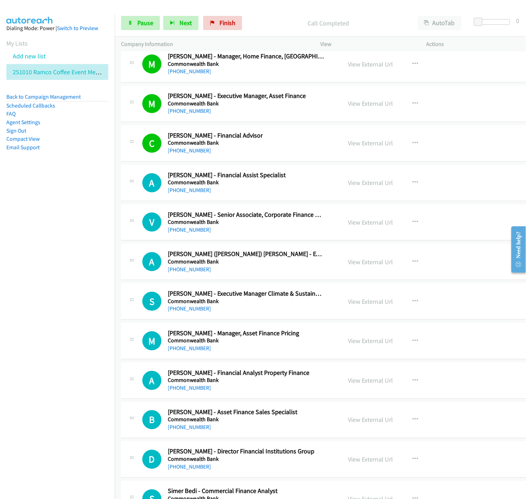
scroll to position [5606, 0]
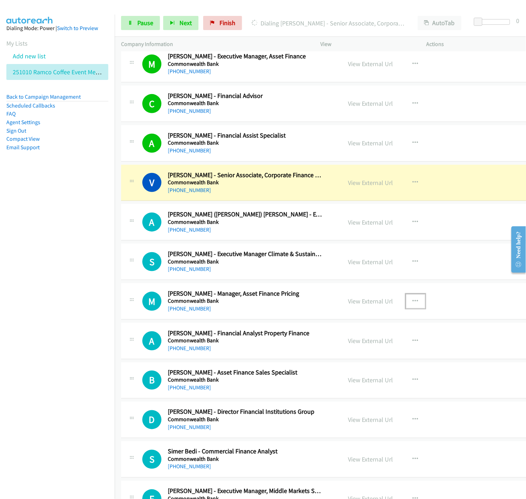
click at [412, 303] on icon "button" at bounding box center [415, 302] width 6 height 6
click at [337, 349] on icon at bounding box center [339, 347] width 5 height 5
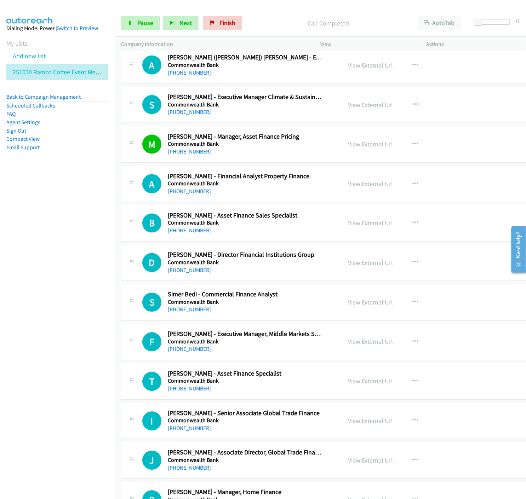
scroll to position [5802, 0]
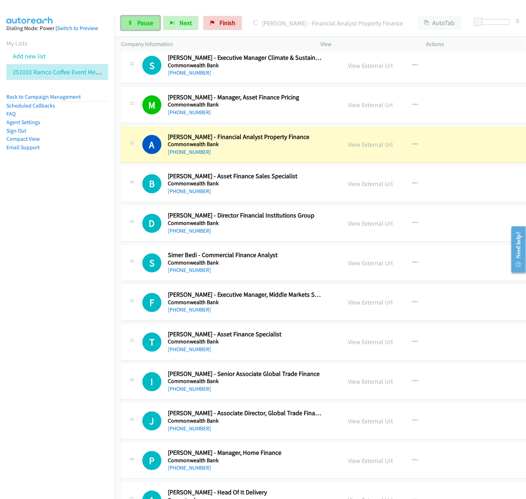
click at [136, 27] on link "Pause" at bounding box center [140, 23] width 39 height 14
click at [353, 147] on link "View External Url" at bounding box center [370, 144] width 45 height 8
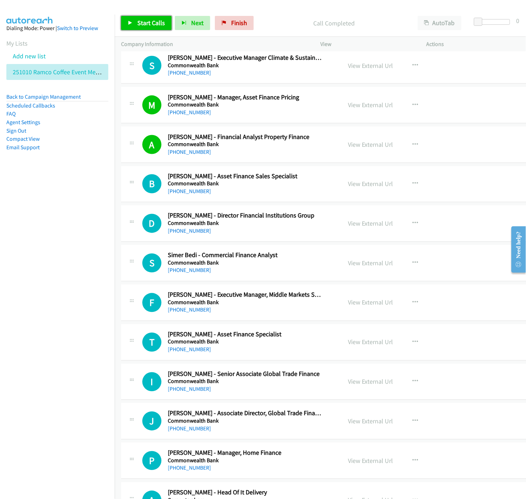
drag, startPoint x: 135, startPoint y: 22, endPoint x: 221, endPoint y: 159, distance: 161.6
click at [135, 22] on link "Start Calls" at bounding box center [146, 23] width 51 height 14
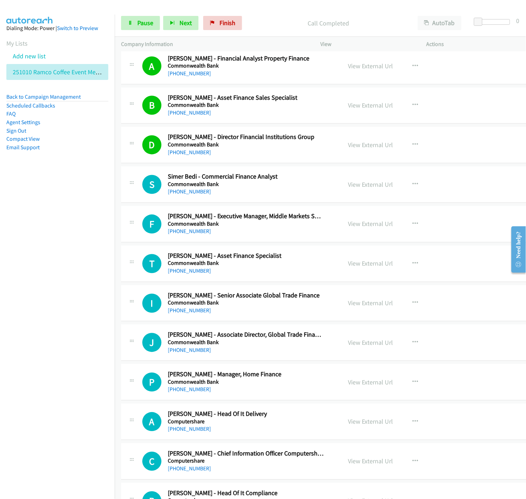
scroll to position [5920, 0]
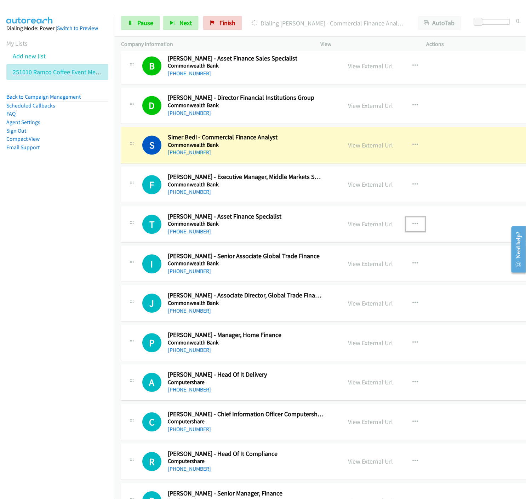
click at [412, 226] on icon "button" at bounding box center [415, 225] width 6 height 6
click at [337, 272] on icon at bounding box center [339, 270] width 5 height 5
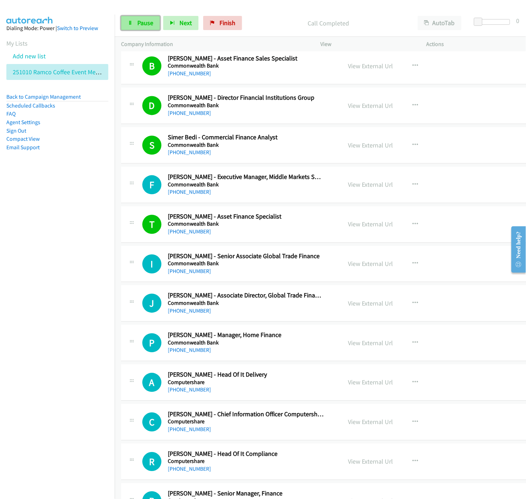
click at [139, 27] on link "Pause" at bounding box center [140, 23] width 39 height 14
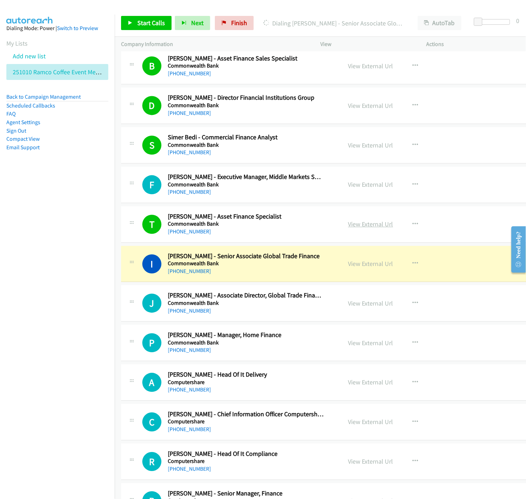
click at [358, 227] on link "View External Url" at bounding box center [370, 224] width 45 height 8
